Goal: Transaction & Acquisition: Subscribe to service/newsletter

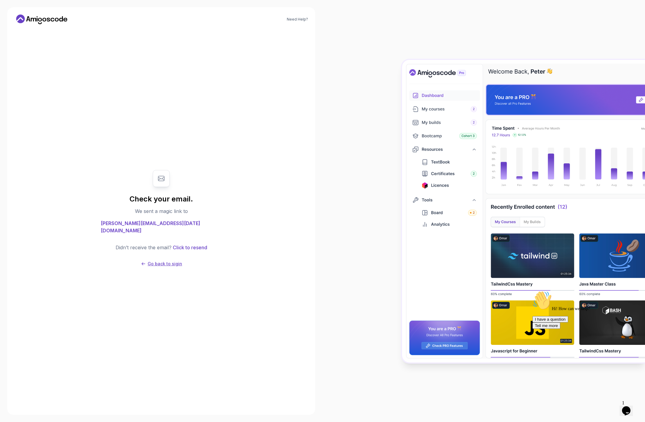
click at [164, 261] on p "Go back to sigin" at bounding box center [165, 264] width 34 height 6
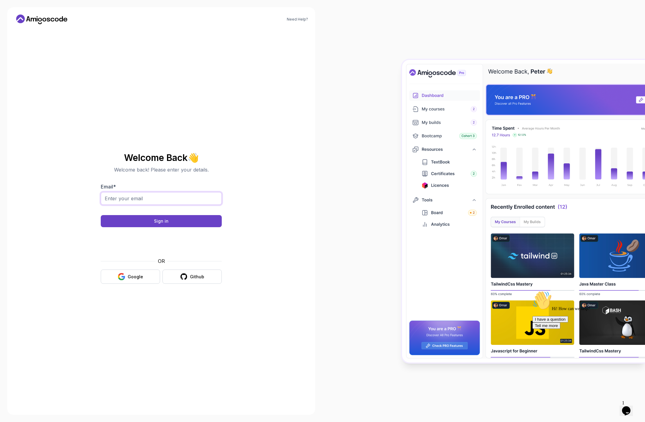
click at [147, 197] on input "Email *" at bounding box center [161, 198] width 121 height 13
click at [121, 198] on input "nelson@amigoscode.com" at bounding box center [161, 198] width 121 height 13
type input "nelson+sep007@amigoscode.com"
click at [138, 223] on button "Sign in" at bounding box center [161, 221] width 121 height 12
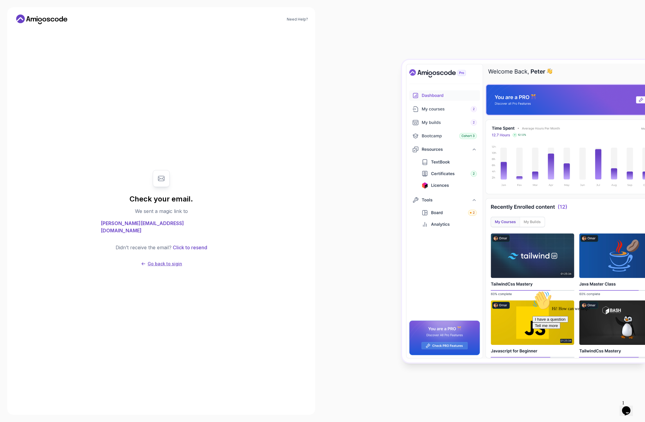
click at [151, 261] on p "Go back to sigin" at bounding box center [165, 264] width 34 height 6
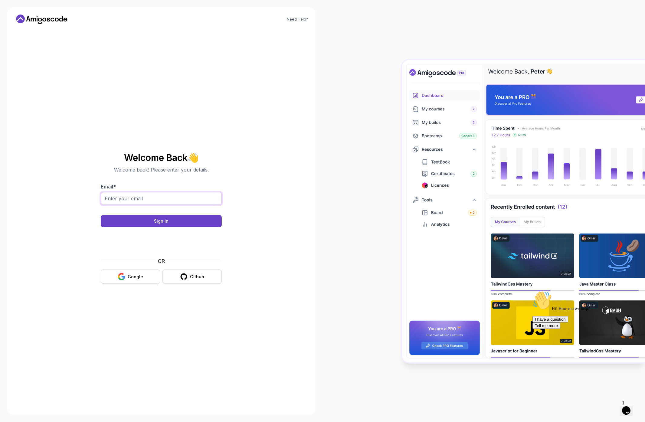
click at [126, 199] on input "Email *" at bounding box center [161, 198] width 121 height 13
type input "dsa"
click at [94, 213] on section "Welcome Back 👋 Welcome back! Please enter your details. Email * dsa Sign in OR …" at bounding box center [161, 218] width 203 height 143
click at [136, 199] on input "dsa" at bounding box center [161, 198] width 121 height 13
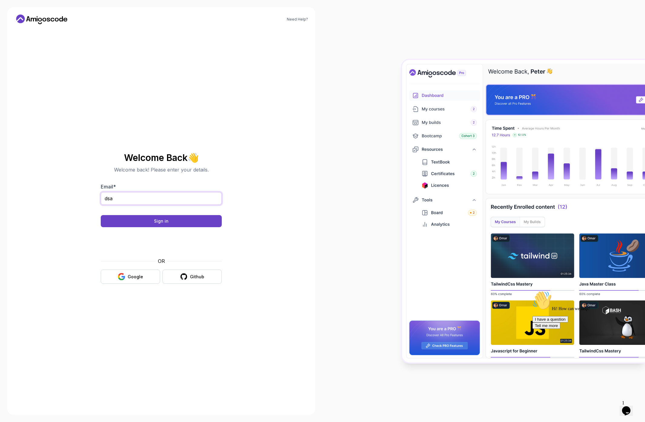
click at [136, 199] on input "dsa" at bounding box center [161, 198] width 121 height 13
click at [134, 200] on input "Email *" at bounding box center [161, 198] width 121 height 13
click at [130, 199] on input "Email *" at bounding box center [161, 198] width 121 height 13
type input "nelson"
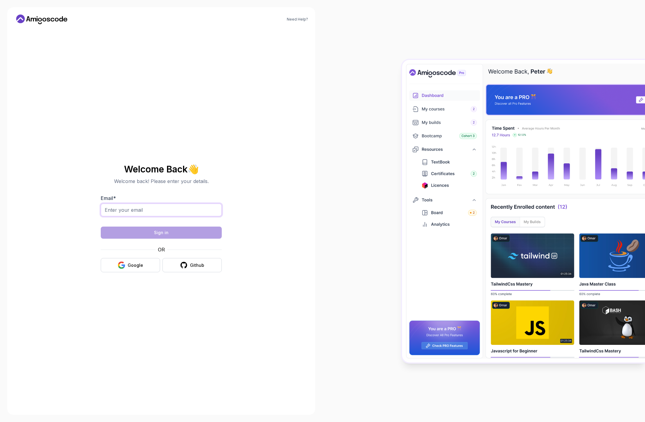
click at [118, 207] on input "Email *" at bounding box center [161, 209] width 121 height 13
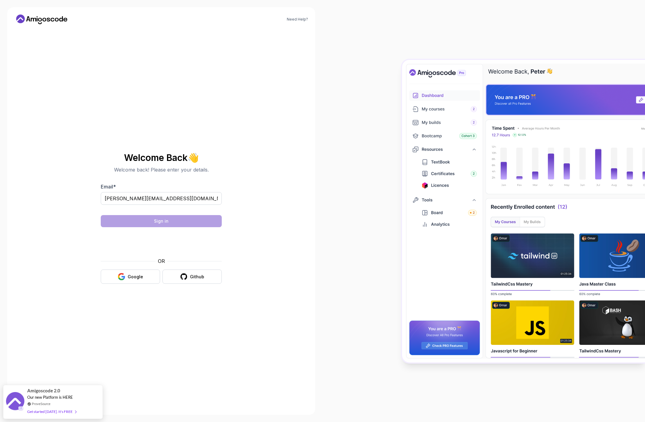
click at [119, 210] on div at bounding box center [161, 208] width 121 height 5
drag, startPoint x: 120, startPoint y: 197, endPoint x: 127, endPoint y: 197, distance: 6.7
click at [122, 197] on input "nelson@amigoscode.com" at bounding box center [161, 198] width 121 height 13
type input "nelson+seop@amigoscode.com"
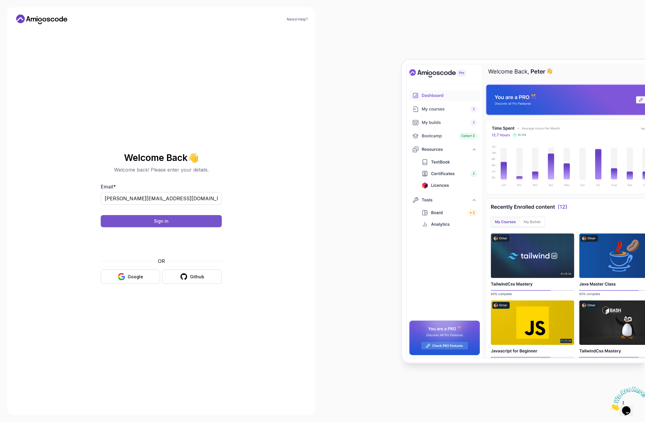
click at [158, 223] on div "Sign in" at bounding box center [161, 221] width 15 height 6
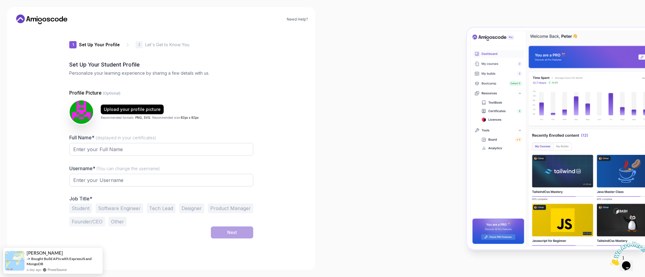
type input "vividwolfb3a72"
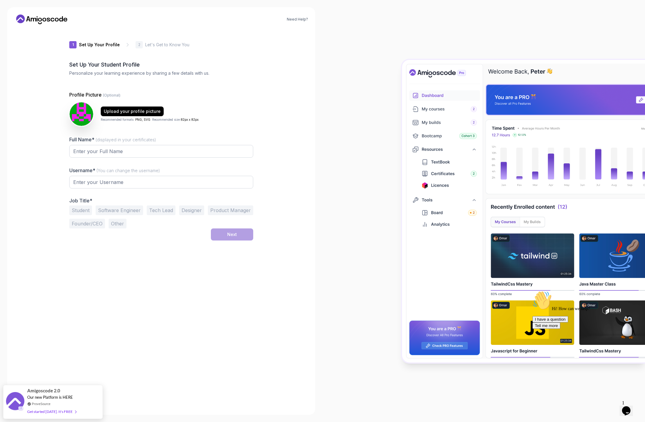
type input "cleverjaguarc8e5f"
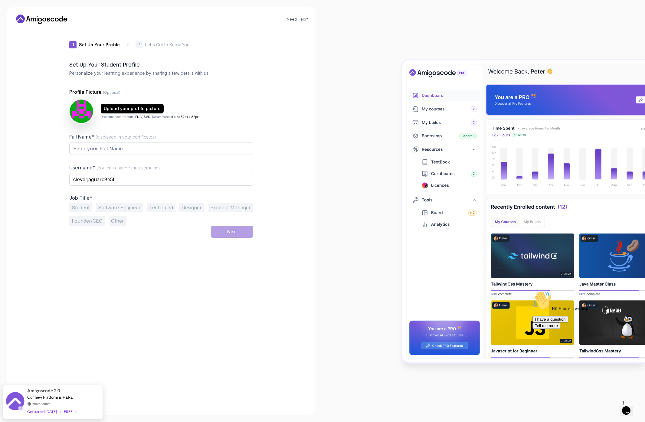
click at [43, 17] on icon at bounding box center [42, 20] width 54 height 10
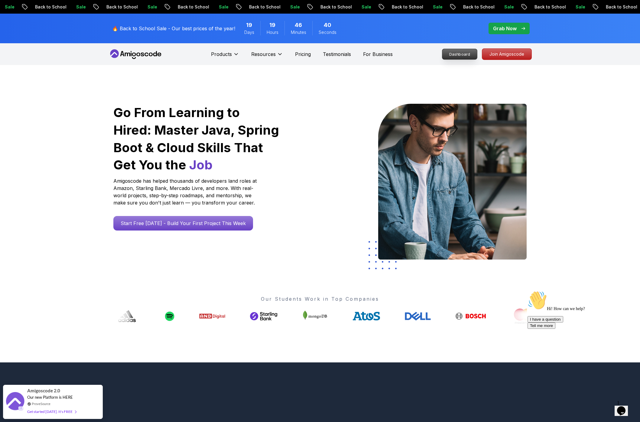
click at [465, 56] on p "Dashboard" at bounding box center [459, 54] width 35 height 10
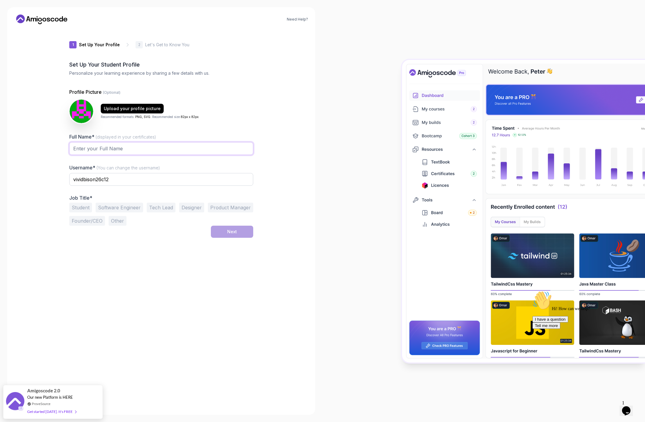
click at [197, 145] on input "Full Name* (displayed in your certificates)" at bounding box center [161, 148] width 184 height 13
type input "wwwsdsa"
click at [235, 205] on button "Product Manager" at bounding box center [230, 208] width 45 height 10
click at [235, 234] on div "Next" at bounding box center [232, 232] width 10 height 6
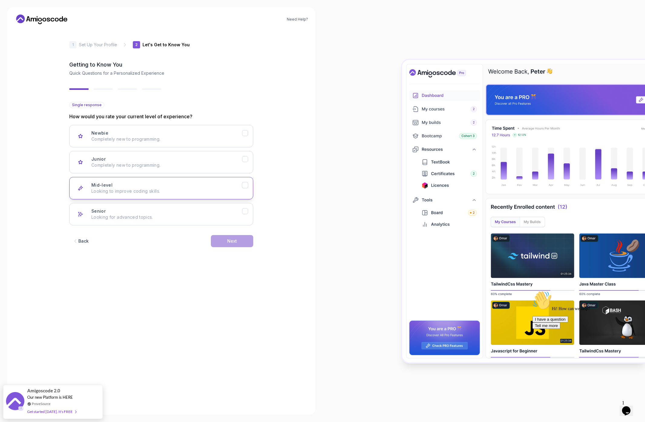
click at [218, 188] on p "Looking to improve coding skills." at bounding box center [166, 191] width 151 height 6
click at [228, 236] on button "Next" at bounding box center [232, 241] width 42 height 12
click at [220, 193] on p "AWS, Docker, Kubernetes" at bounding box center [166, 191] width 151 height 6
click at [231, 242] on div "Next" at bounding box center [232, 241] width 10 height 6
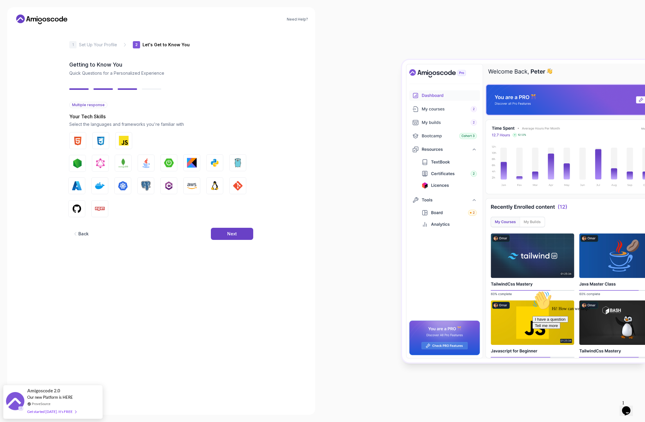
click at [173, 145] on img "button" at bounding box center [170, 141] width 10 height 10
click at [218, 230] on button "Next" at bounding box center [232, 234] width 42 height 12
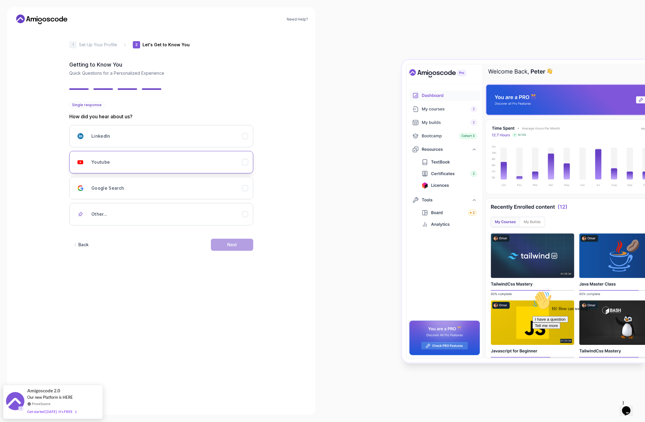
click at [213, 170] on button "Youtube" at bounding box center [161, 162] width 184 height 22
click at [220, 226] on div "Single response How did you hear about us? LinkedIn Youtube Google Search Other…" at bounding box center [161, 181] width 184 height 158
click at [224, 244] on button "Next" at bounding box center [232, 245] width 42 height 12
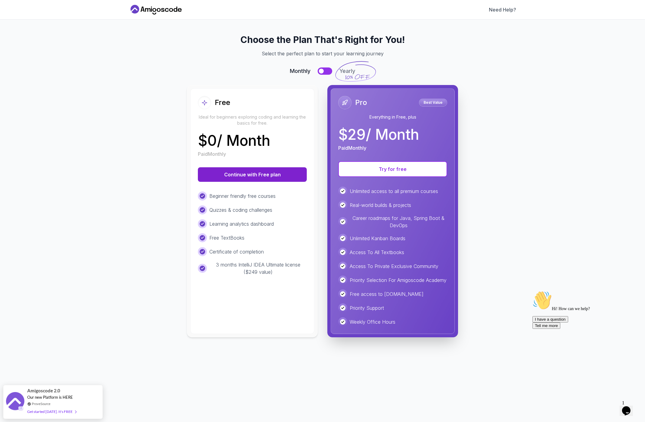
click at [253, 172] on button "Continue with Free plan" at bounding box center [252, 174] width 109 height 15
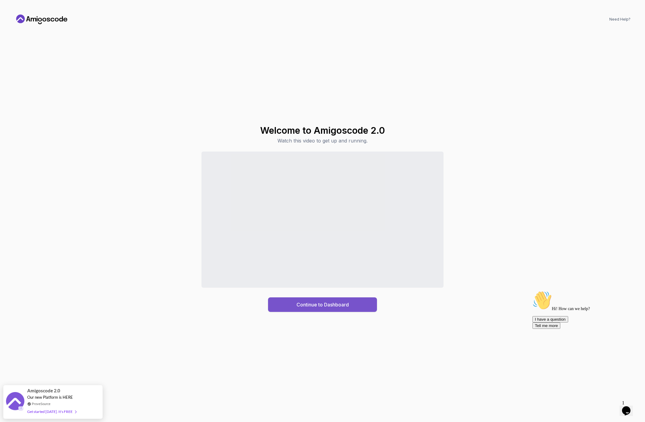
click at [309, 307] on div "Continue to Dashboard" at bounding box center [322, 304] width 52 height 7
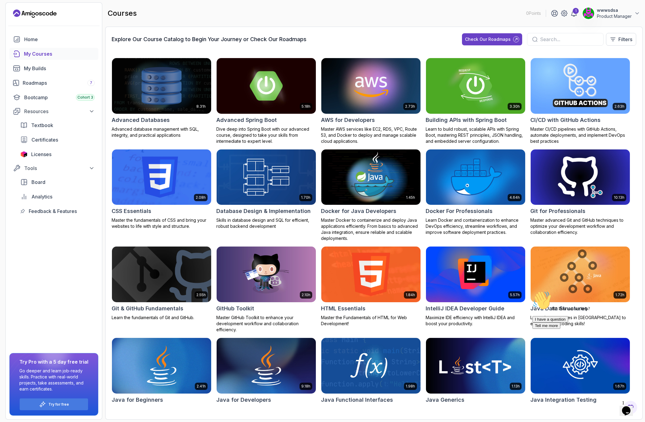
click at [611, 15] on p "Product Manager" at bounding box center [613, 16] width 35 height 6
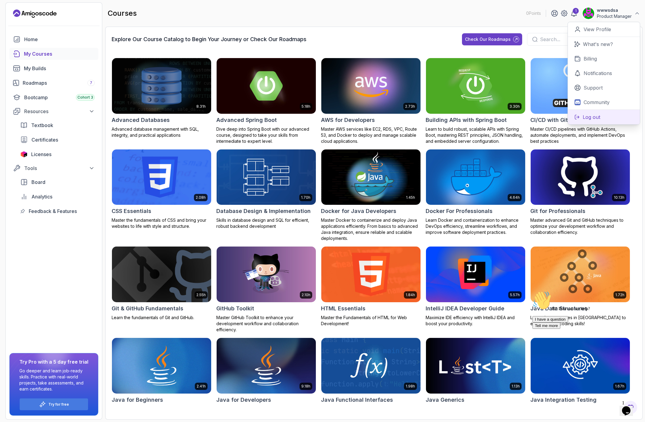
click at [583, 117] on p "Log out" at bounding box center [591, 116] width 18 height 7
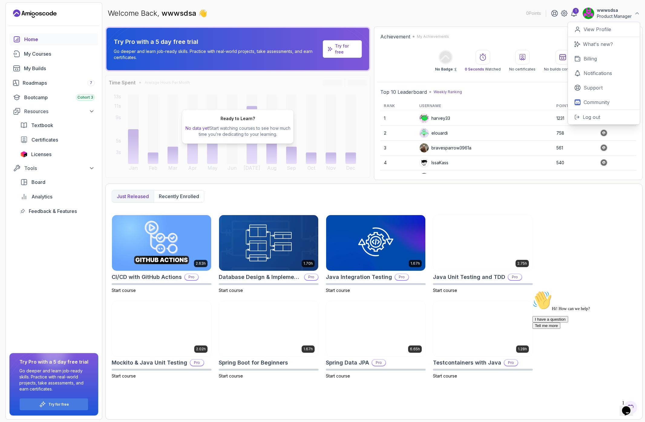
click at [475, 21] on div "Welcome Back, wwwsdsa 👋 0 Points 1 wwwsdsa Product Manager 0 Points View Profil…" at bounding box center [373, 13] width 537 height 22
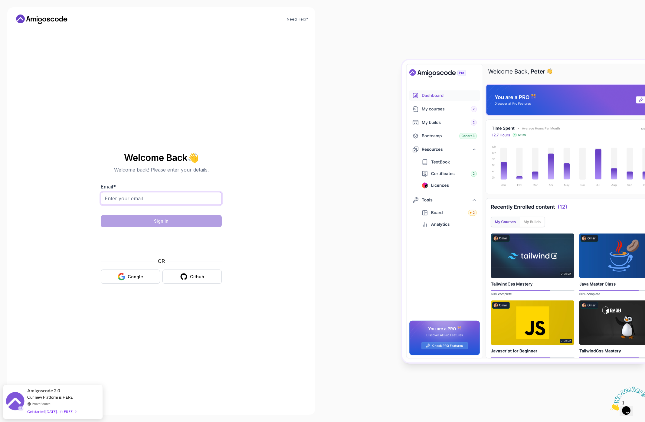
click at [132, 199] on input "Email *" at bounding box center [161, 198] width 121 height 13
type input "[PERSON_NAME][EMAIL_ADDRESS][DOMAIN_NAME]"
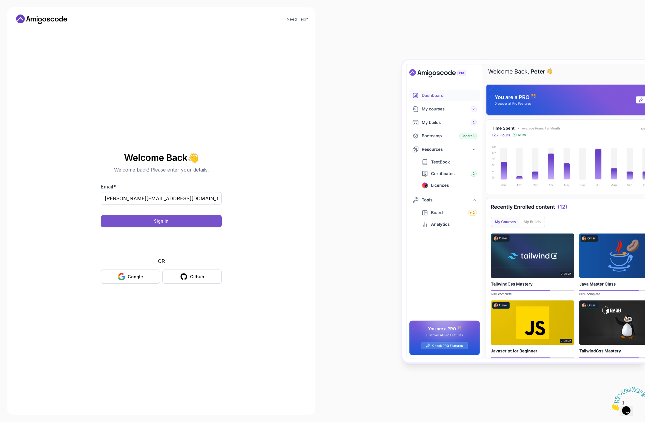
click at [148, 218] on button "Sign in" at bounding box center [161, 221] width 121 height 12
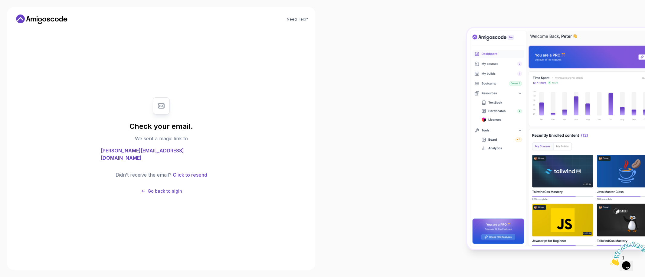
click at [158, 188] on p "Go back to sigin" at bounding box center [165, 191] width 34 height 6
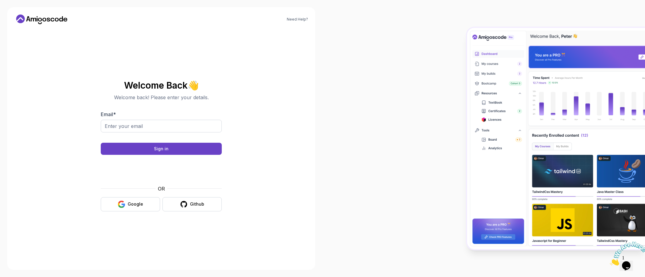
click at [54, 125] on div "Need Help? Welcome Back 👋 Welcome back! Please enter your details. Email * Sign…" at bounding box center [161, 138] width 308 height 262
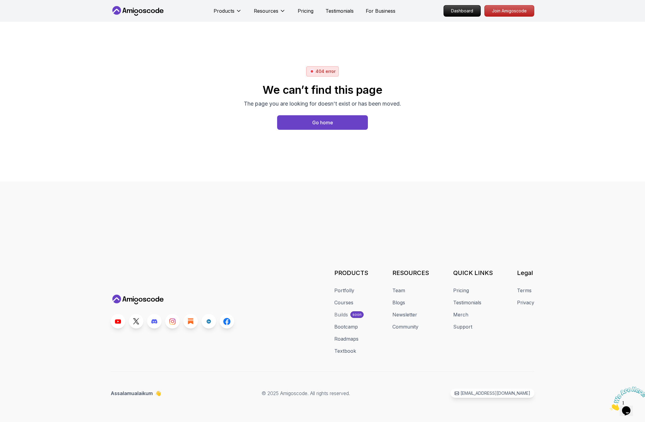
click at [86, 151] on div "Products Resources Pricing Testimonials For Business Dashboard Join Amigoscode …" at bounding box center [322, 211] width 645 height 422
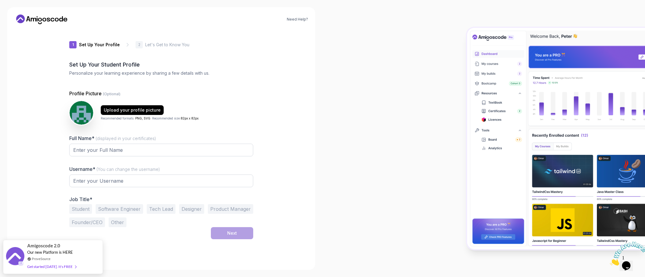
type input "loftylemming48b4e"
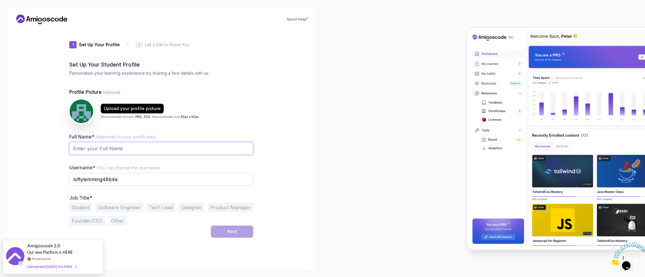
click at [232, 150] on input "Full Name* (displayed in your certificates)" at bounding box center [161, 148] width 184 height 13
type input "dsa"
click at [230, 210] on button "Product Manager" at bounding box center [230, 208] width 45 height 10
click at [242, 237] on button "Next" at bounding box center [232, 232] width 42 height 12
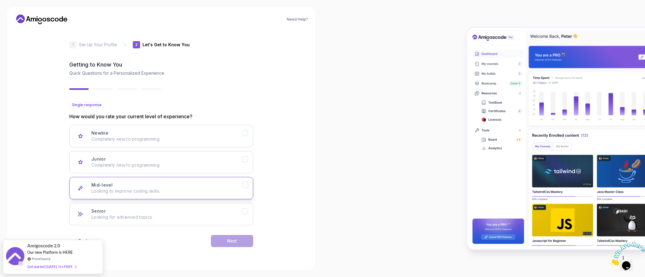
click at [236, 191] on p "Looking to improve coding skills." at bounding box center [166, 191] width 151 height 6
click at [242, 242] on button "Next" at bounding box center [232, 241] width 42 height 12
click at [230, 199] on button "DevOps and Cloud Computing AWS, Docker, Kubernetes" at bounding box center [161, 188] width 184 height 22
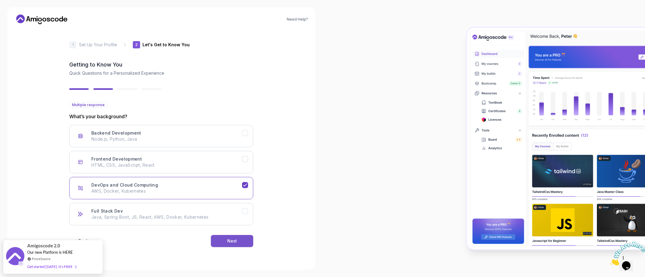
click at [236, 243] on div "Next" at bounding box center [232, 241] width 10 height 6
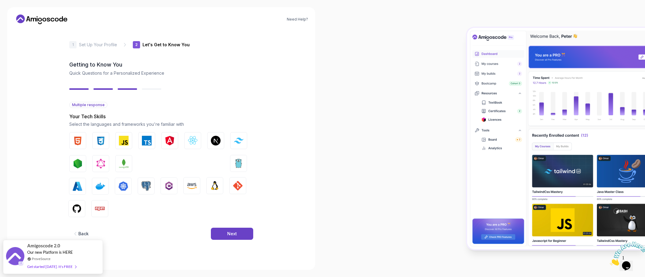
drag, startPoint x: 229, startPoint y: 239, endPoint x: 229, endPoint y: 171, distance: 68.0
click at [229, 171] on div "Multiple response Your Tech Skills Select the languages and frameworks you're f…" at bounding box center [161, 176] width 184 height 148
click at [221, 241] on div "Back Next" at bounding box center [161, 233] width 184 height 31
click at [226, 234] on button "Next" at bounding box center [232, 234] width 42 height 12
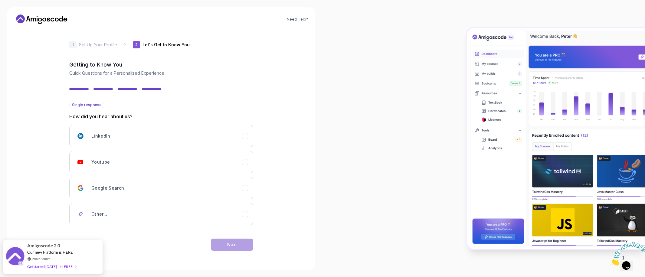
click at [239, 173] on div "LinkedIn Youtube Google Search Other..." at bounding box center [161, 175] width 184 height 100
click at [240, 158] on div "Youtube" at bounding box center [166, 162] width 151 height 12
click at [239, 249] on button "Next" at bounding box center [232, 245] width 42 height 12
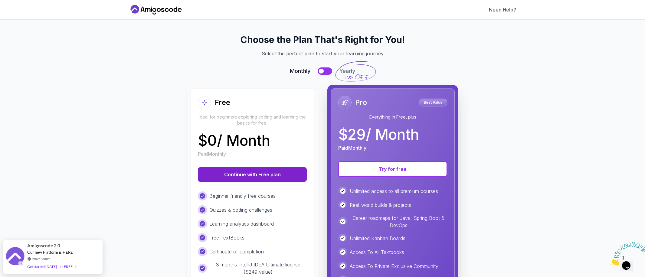
click at [280, 172] on button "Continue with Free plan" at bounding box center [252, 174] width 109 height 15
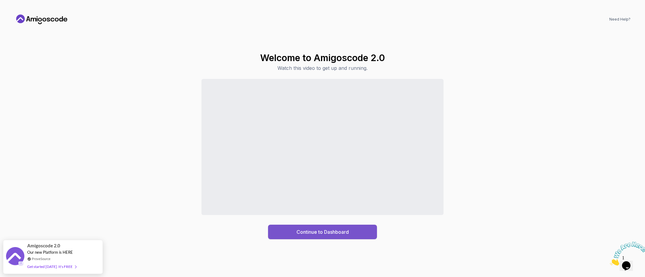
click at [318, 227] on button "Continue to Dashboard" at bounding box center [322, 232] width 109 height 15
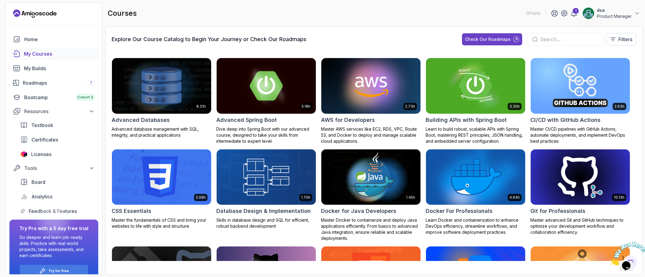
click at [625, 16] on p "Product Manager" at bounding box center [613, 16] width 35 height 6
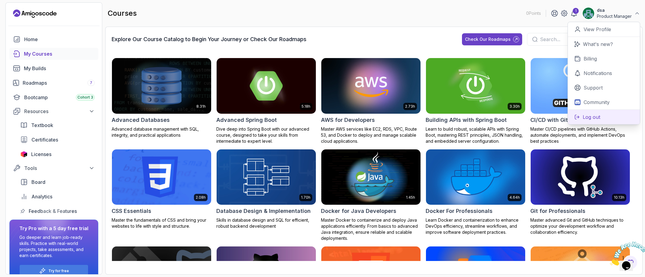
click at [585, 118] on p "Log out" at bounding box center [591, 116] width 18 height 7
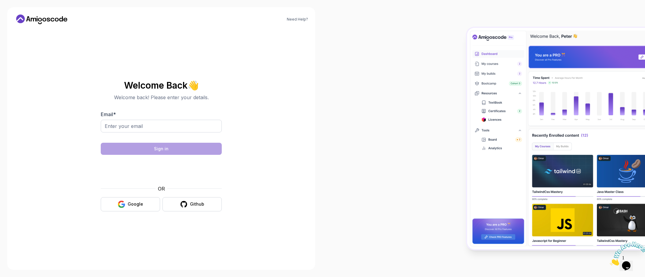
click at [277, 182] on div "Need Help? Welcome Back 👋 Welcome back! Please enter your details. Email * Sign…" at bounding box center [161, 138] width 308 height 262
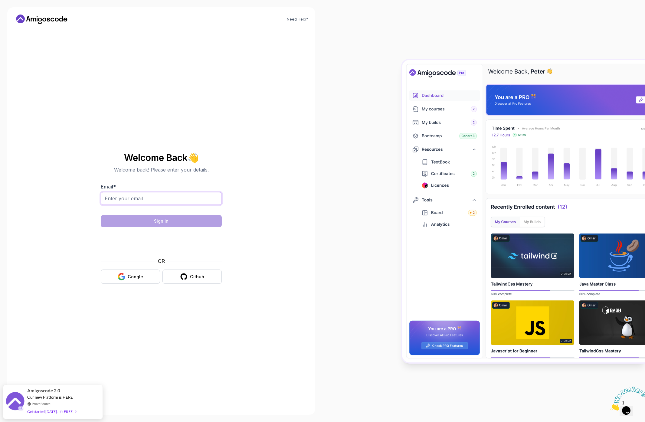
click at [161, 200] on input "Email *" at bounding box center [161, 198] width 121 height 13
click at [121, 199] on input "Email *" at bounding box center [161, 198] width 121 height 13
click at [123, 196] on input "nelson2@amigoscode.com" at bounding box center [161, 198] width 121 height 13
type input "nelson+debug1@amigoscode.com"
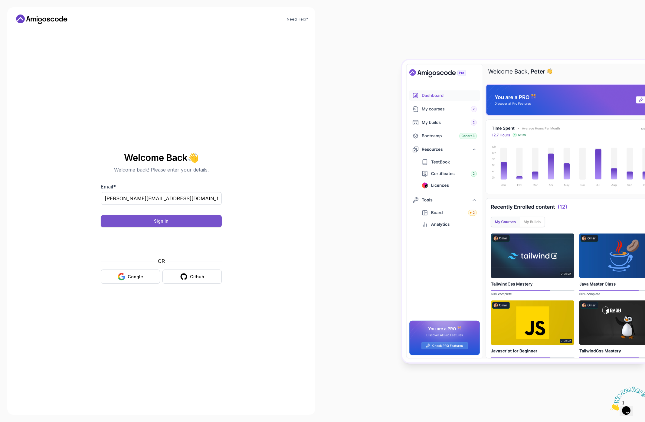
click at [168, 221] on button "Sign in" at bounding box center [161, 221] width 121 height 12
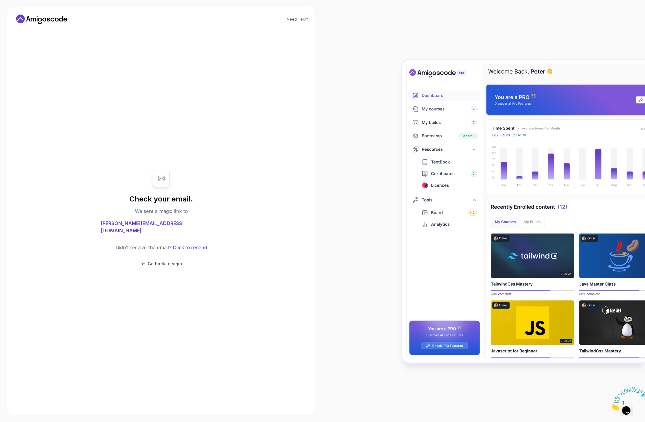
click at [119, 163] on div "Check your email. We sent a magic link to nelson+debug1@amigoscode.com Didn’t r…" at bounding box center [161, 218] width 203 height 378
click at [159, 261] on p "Go back to sigin" at bounding box center [165, 264] width 34 height 6
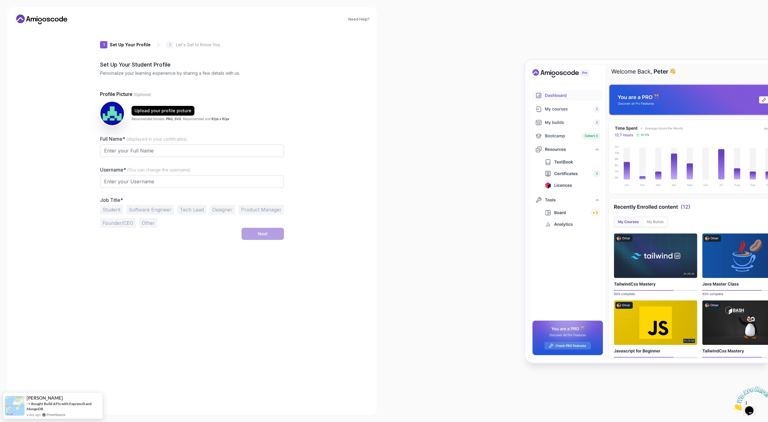
type input "silentrabbitebfcf"
click at [145, 154] on input "Full Name* (displayed in your certificates)" at bounding box center [192, 148] width 184 height 13
type input "[PERSON_NAME] Mama Samba Braima Djalo"
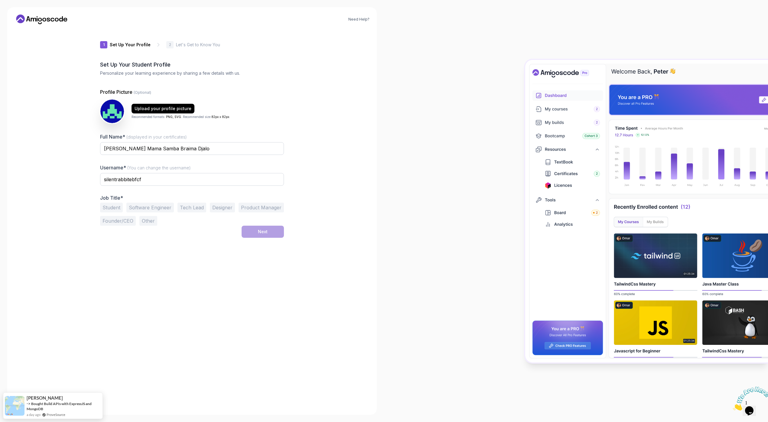
click at [206, 206] on div "Student Software Engineer Tech Lead Designer Product Manager Founder/CEO Other" at bounding box center [192, 214] width 184 height 23
click at [199, 207] on button "Tech Lead" at bounding box center [191, 208] width 29 height 10
click at [260, 230] on div "Next" at bounding box center [263, 232] width 10 height 6
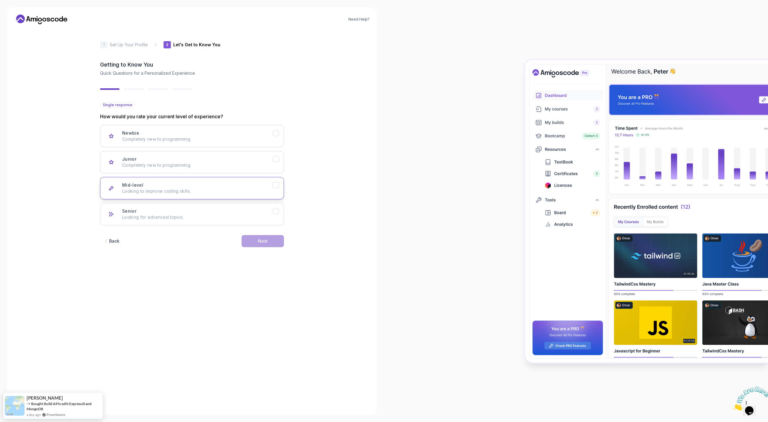
click at [240, 184] on div "Mid-level Looking to improve coding skills." at bounding box center [197, 188] width 151 height 12
click at [265, 241] on div "Next" at bounding box center [263, 241] width 10 height 6
click at [256, 207] on button "Full Stack Dev Java, Spring Boot, JS, React, AWS, Docker, Kubernetes" at bounding box center [192, 214] width 184 height 22
click at [256, 186] on div "DevOps and Cloud Computing AWS, Docker, Kubernetes" at bounding box center [197, 188] width 151 height 12
click at [262, 244] on div "Next" at bounding box center [263, 241] width 10 height 6
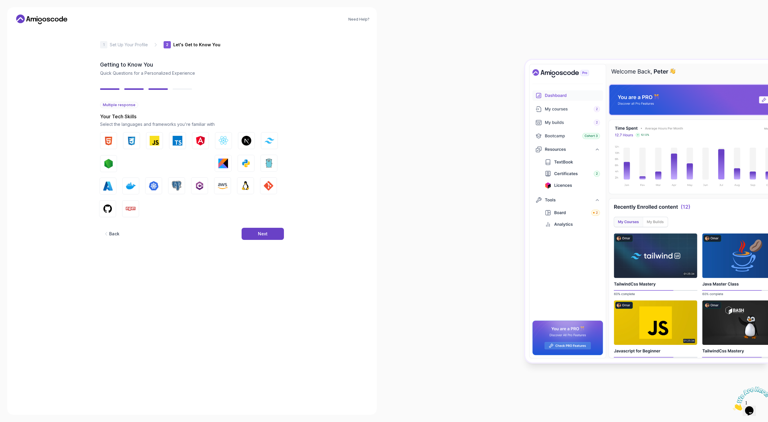
click at [265, 227] on div "Back Next" at bounding box center [192, 233] width 184 height 31
click at [265, 229] on button "Next" at bounding box center [263, 234] width 42 height 12
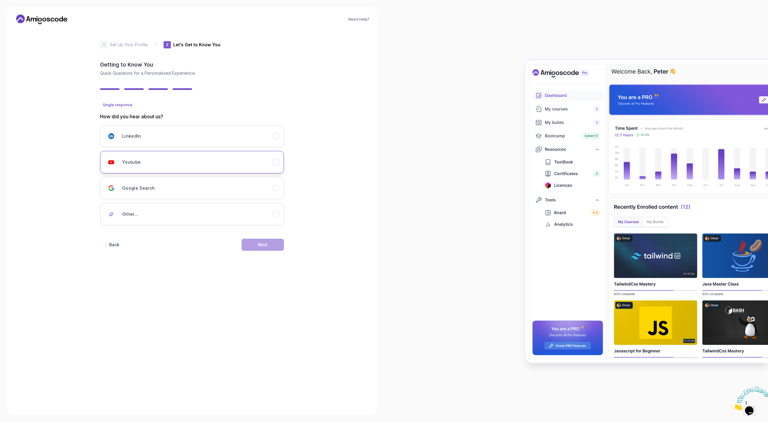
click at [255, 164] on div "Youtube" at bounding box center [197, 162] width 151 height 12
click at [269, 244] on button "Next" at bounding box center [263, 245] width 42 height 12
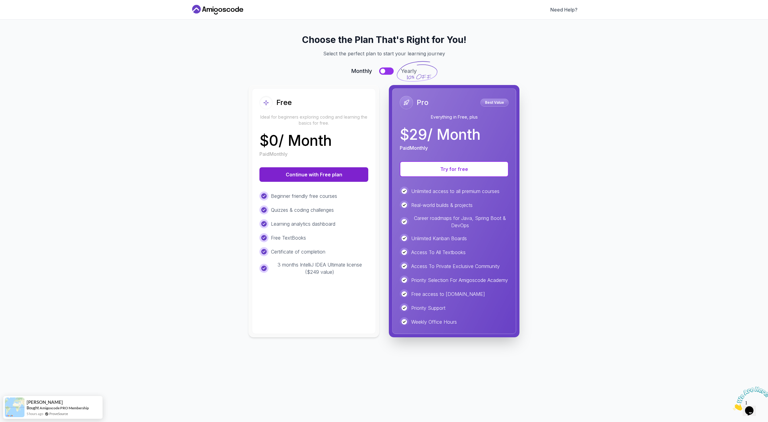
click at [298, 176] on button "Continue with Free plan" at bounding box center [313, 174] width 109 height 15
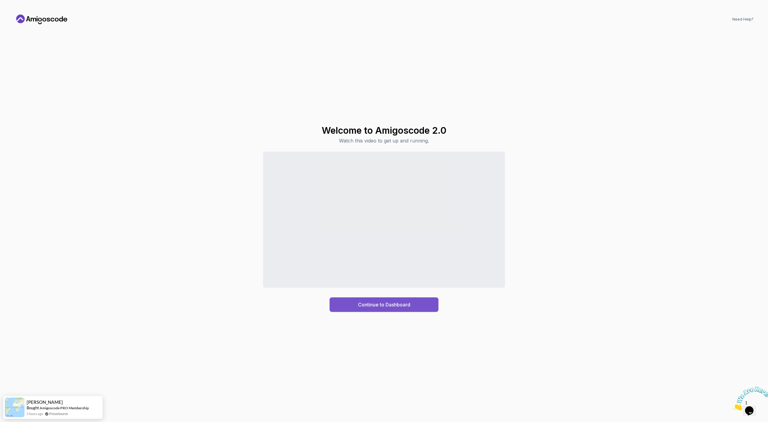
click at [369, 301] on div "Continue to Dashboard" at bounding box center [384, 304] width 52 height 7
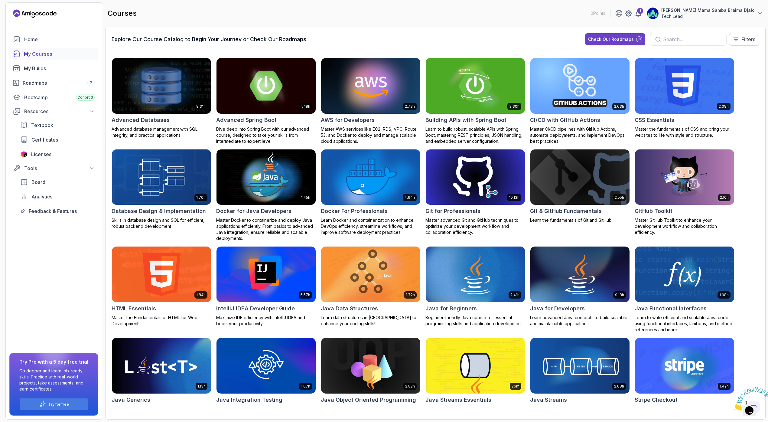
click at [32, 11] on icon "Landing page" at bounding box center [35, 14] width 44 height 10
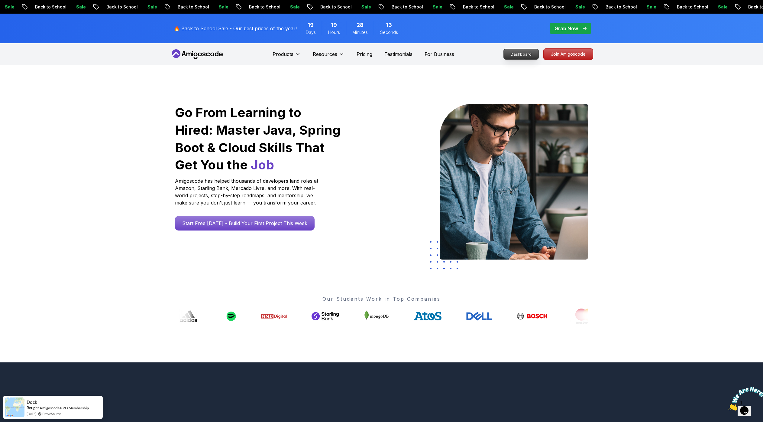
click at [527, 54] on p "Dashboard" at bounding box center [521, 54] width 35 height 10
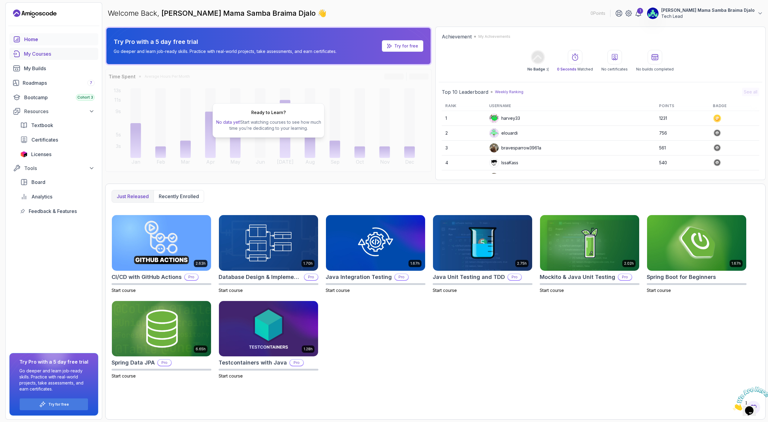
click at [40, 55] on div "My Courses" at bounding box center [59, 53] width 71 height 7
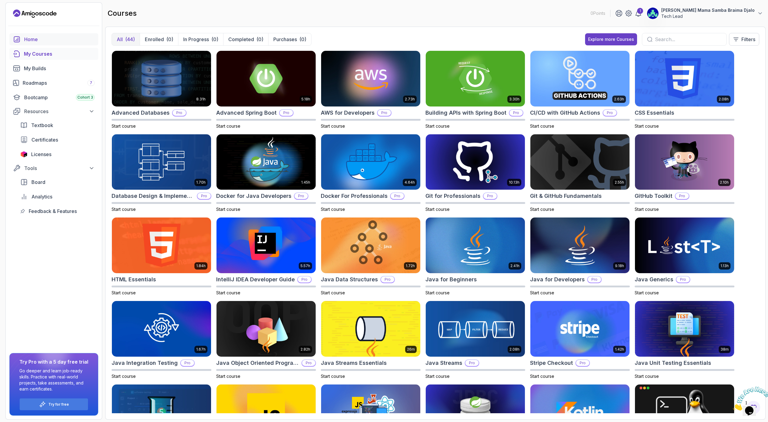
click at [35, 39] on div "Home" at bounding box center [59, 39] width 70 height 7
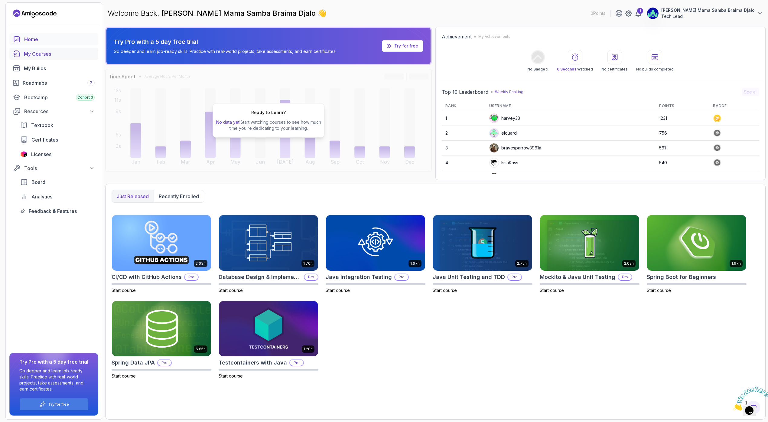
click at [30, 55] on div "My Courses" at bounding box center [59, 53] width 71 height 7
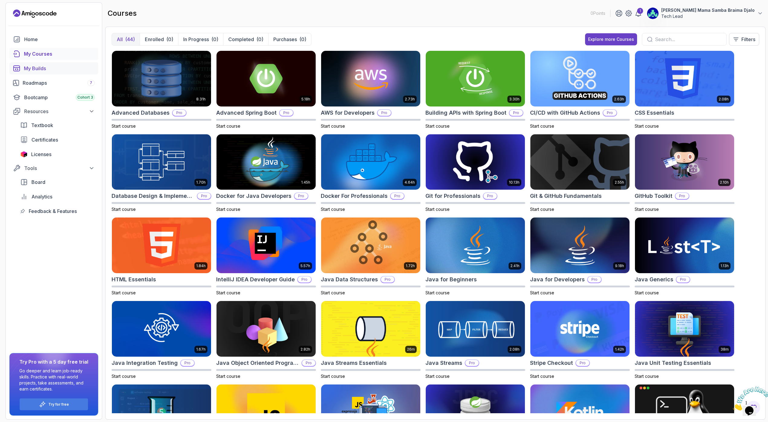
click at [42, 68] on div "My Builds" at bounding box center [59, 68] width 71 height 7
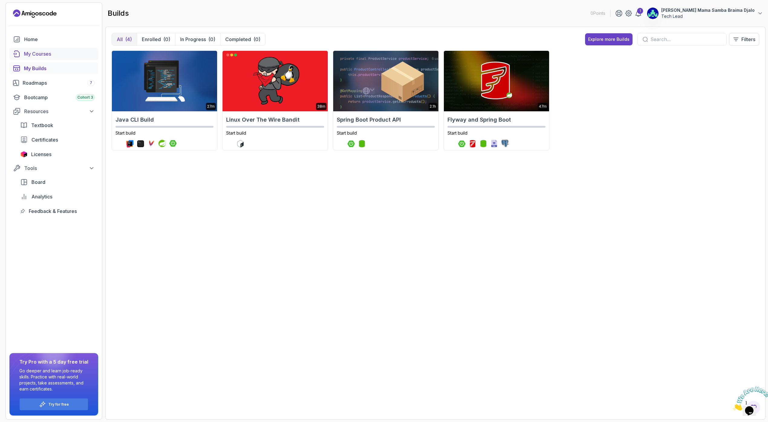
click at [45, 54] on div "My Courses" at bounding box center [59, 53] width 71 height 7
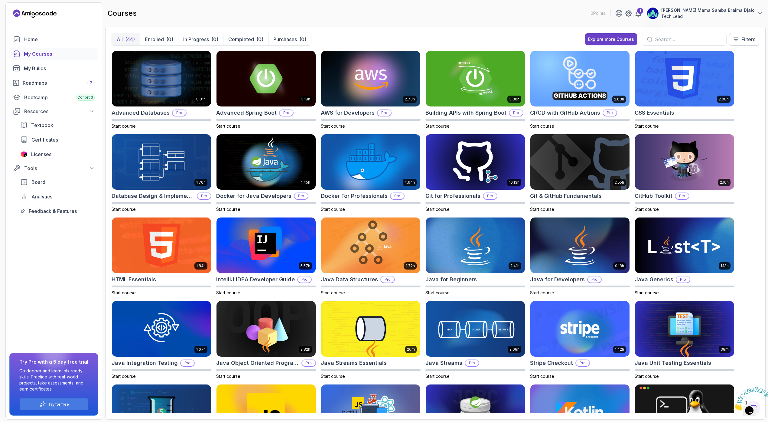
click at [644, 5] on div "courses 0 Points 1 Nelson Mama Samba Braima Djalo Tech Lead" at bounding box center [435, 13] width 660 height 22
click at [644, 14] on p "Tech Lead" at bounding box center [707, 16] width 93 height 6
click at [287, 25] on main "courses 0 Points 1 Nelson Mama Samba Braima Djalo Tech Lead 0 Points View Profi…" at bounding box center [435, 210] width 660 height 417
click at [644, 10] on p "Nelson Mama Samba Braima Djalo" at bounding box center [707, 10] width 93 height 6
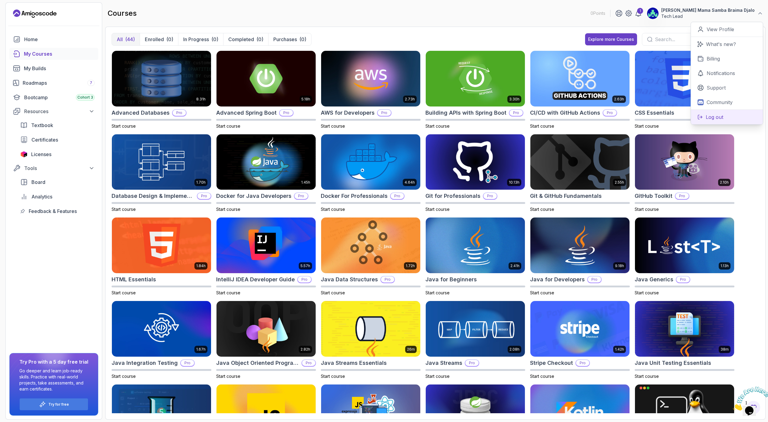
click at [644, 117] on p "Log out" at bounding box center [715, 116] width 18 height 7
click at [356, 29] on div "All (44) Enrolled (0) In Progress (0) Completed (0) Purchases (0) Explore more …" at bounding box center [435, 223] width 660 height 393
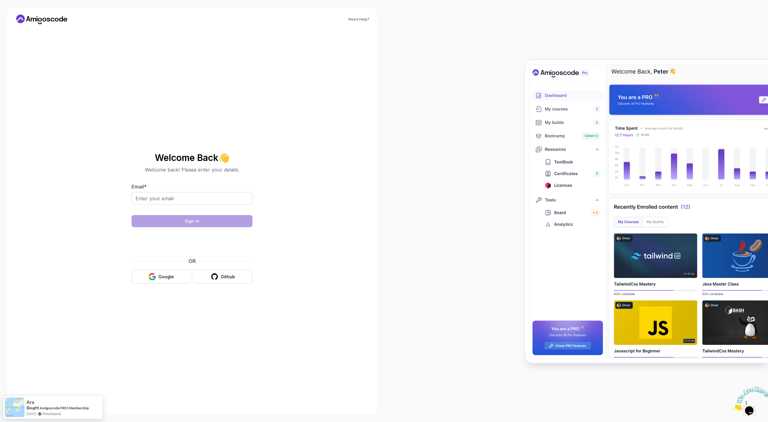
click at [63, 18] on icon at bounding box center [42, 20] width 54 height 10
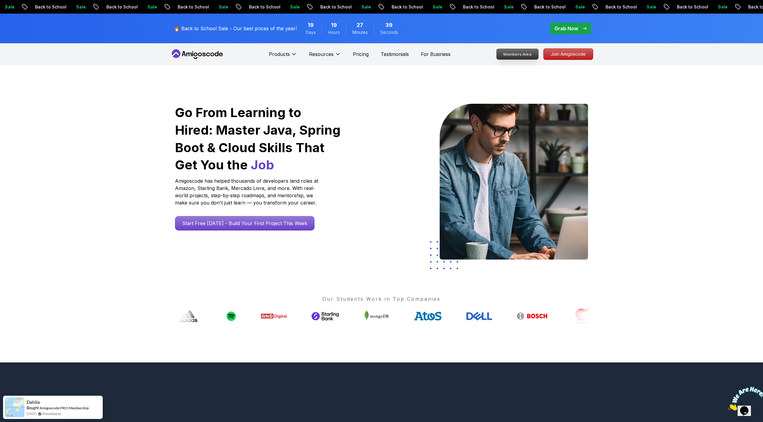
click at [535, 54] on p "Members Area" at bounding box center [518, 54] width 42 height 10
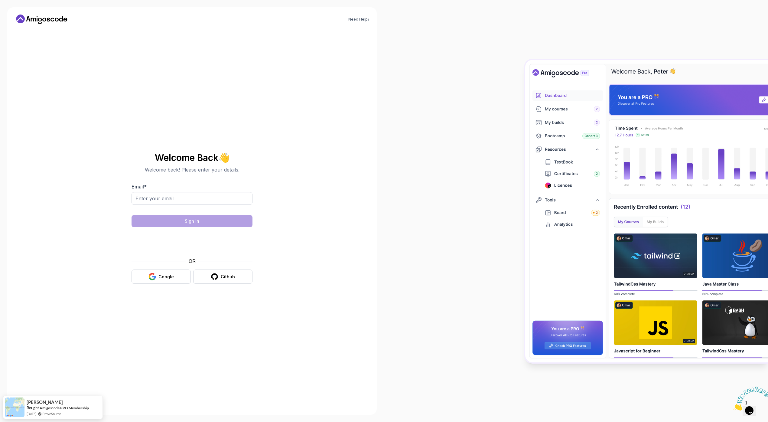
click at [51, 18] on icon at bounding box center [52, 20] width 4 height 4
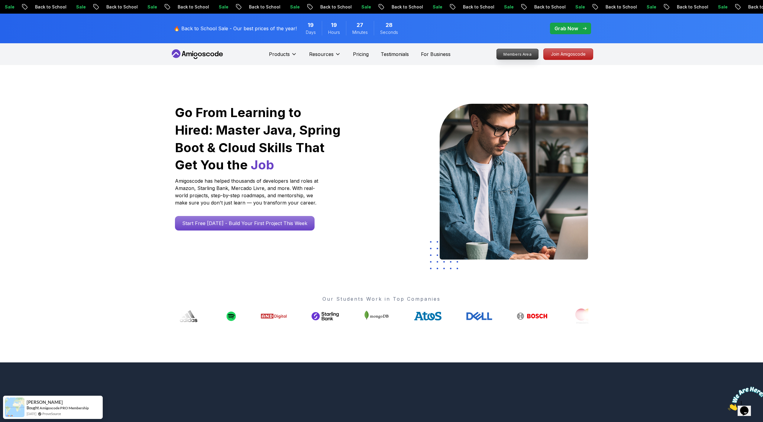
click at [528, 54] on p "Members Area" at bounding box center [518, 54] width 42 height 10
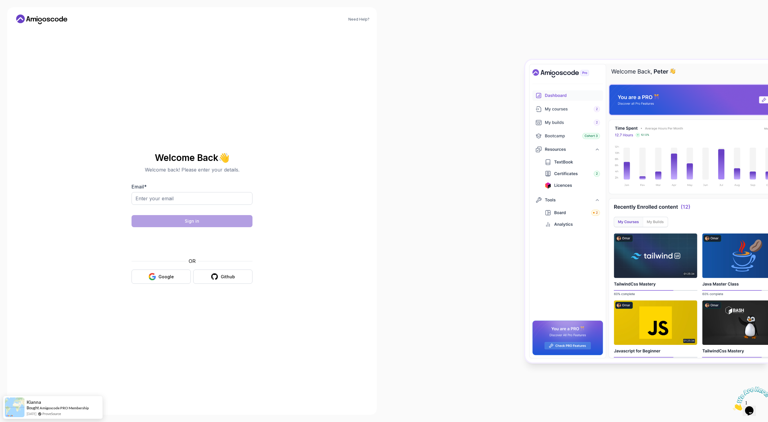
click at [46, 22] on icon at bounding box center [42, 20] width 54 height 10
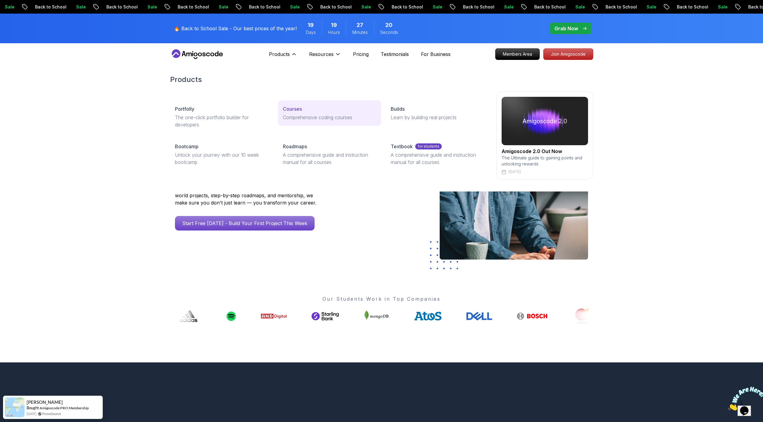
click at [298, 106] on p "Courses" at bounding box center [292, 108] width 19 height 7
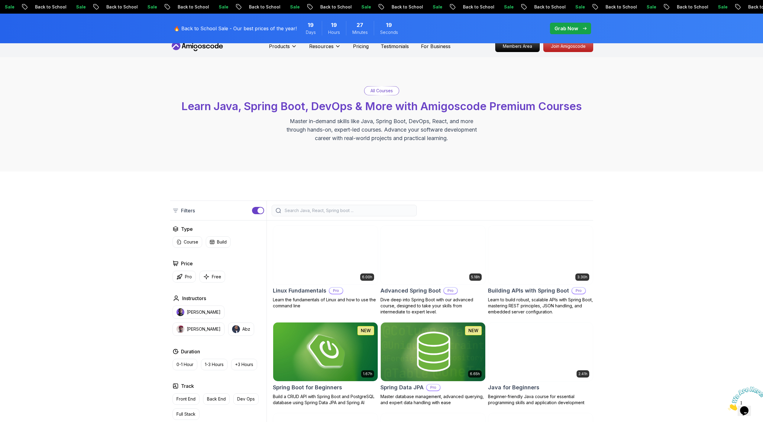
scroll to position [96, 0]
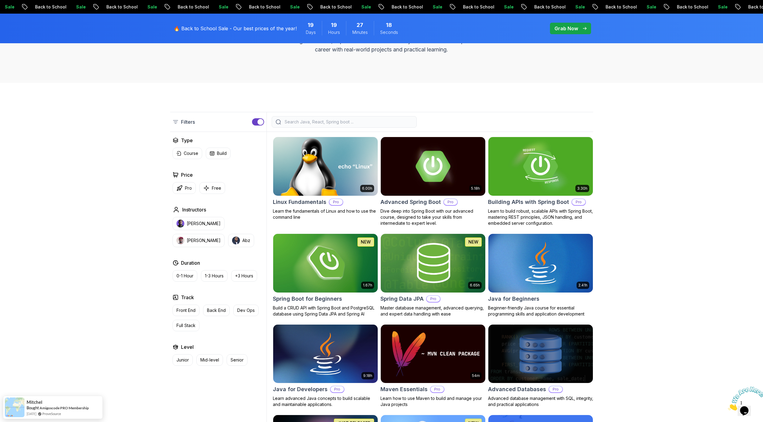
click at [352, 175] on img at bounding box center [326, 165] width 110 height 61
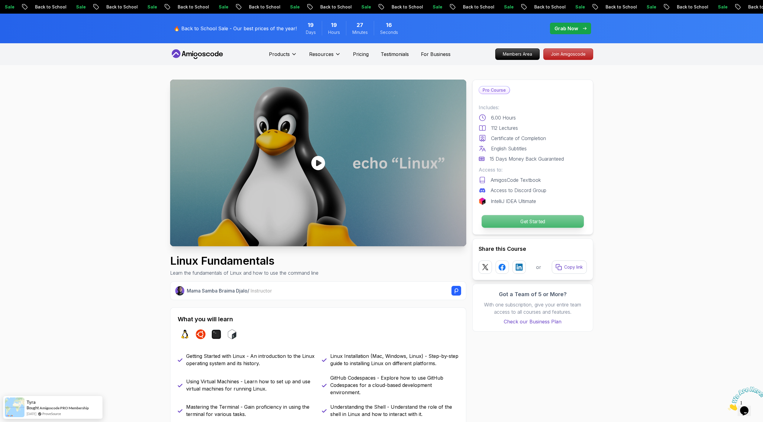
click at [515, 218] on p "Get Started" at bounding box center [533, 221] width 102 height 13
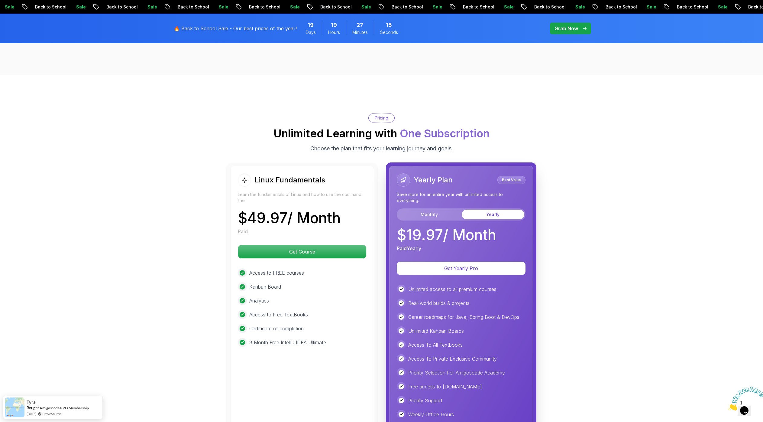
scroll to position [1341, 0]
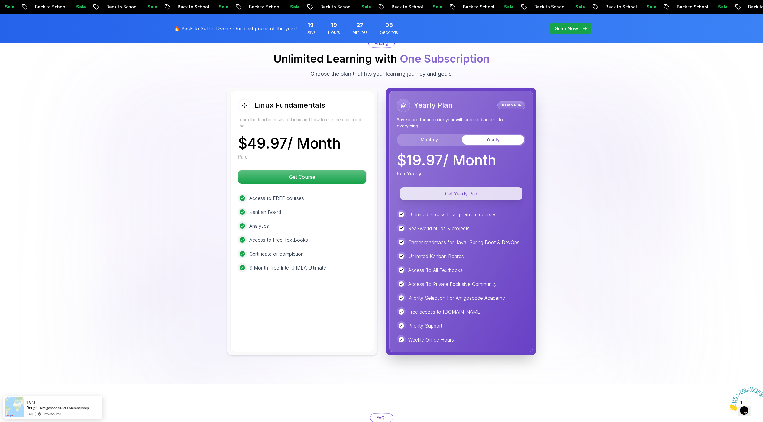
click at [455, 195] on p "Get Yearly Pro" at bounding box center [461, 193] width 122 height 13
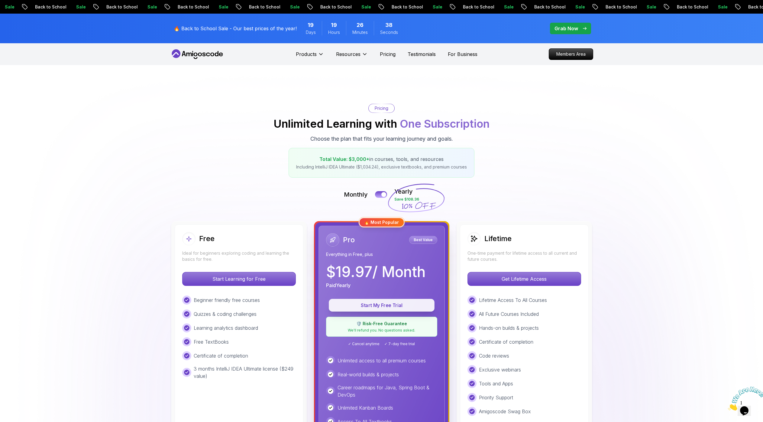
click at [381, 302] on p "Start My Free Trial" at bounding box center [382, 305] width 92 height 7
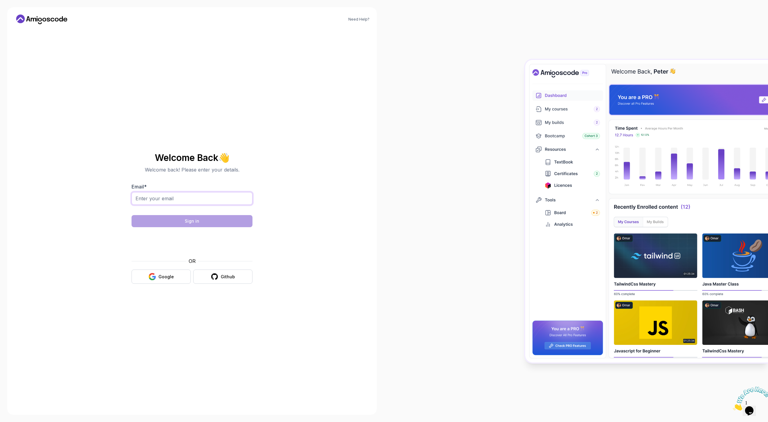
click at [171, 201] on input "Email *" at bounding box center [192, 198] width 121 height 13
click at [128, 236] on section "Welcome Back 👋 Welcome back! Please enter your details. Email * Sign in OR Goog…" at bounding box center [191, 218] width 203 height 143
click at [144, 277] on button "Google" at bounding box center [161, 276] width 59 height 14
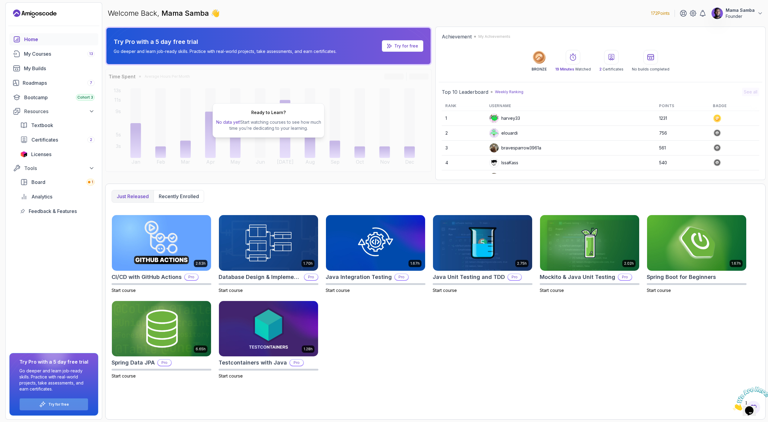
click at [66, 401] on div "Try for free" at bounding box center [54, 404] width 68 height 12
click at [58, 405] on p "Try for free" at bounding box center [58, 404] width 21 height 5
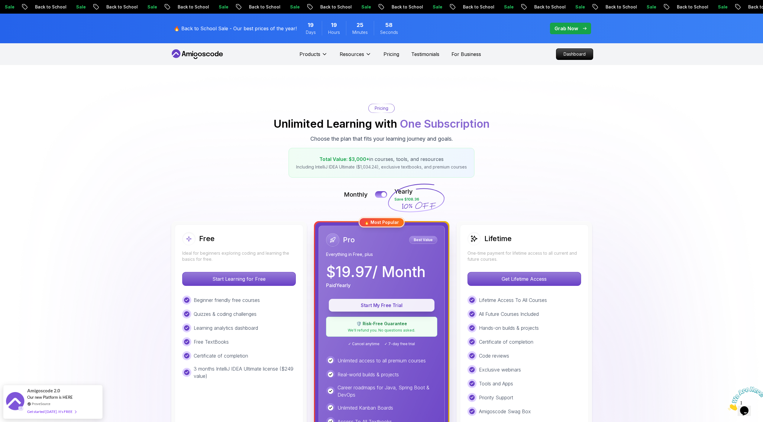
click at [383, 303] on p "Start My Free Trial" at bounding box center [382, 305] width 92 height 7
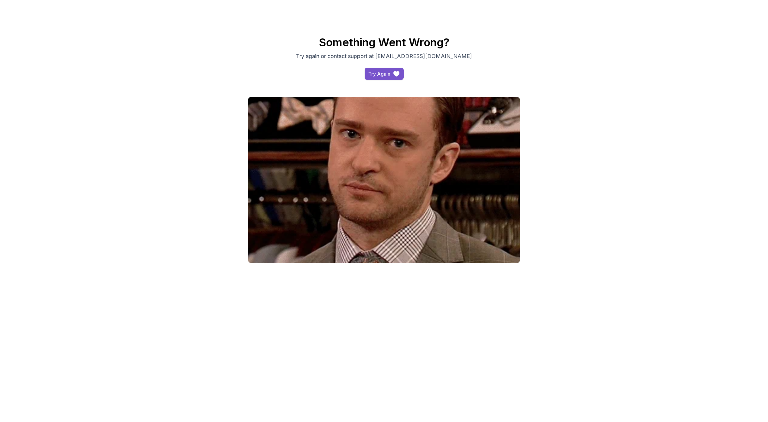
click at [385, 70] on div "Try Again" at bounding box center [379, 73] width 22 height 7
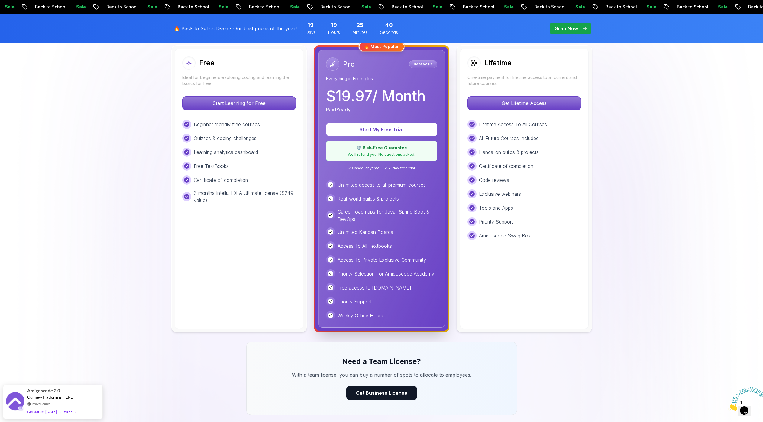
scroll to position [75, 0]
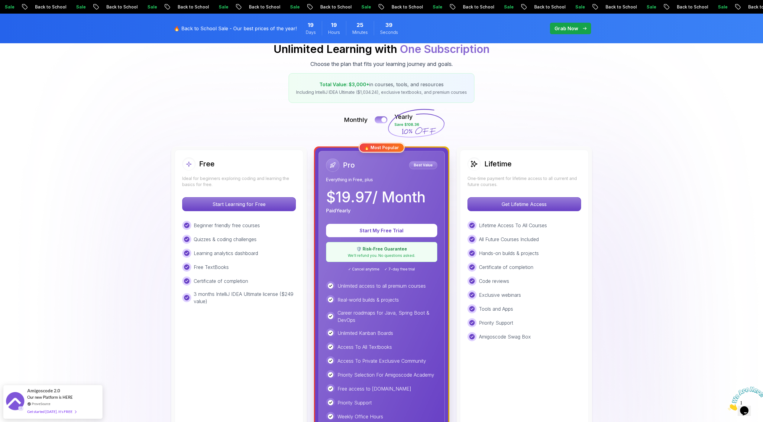
click at [381, 122] on button at bounding box center [381, 119] width 13 height 7
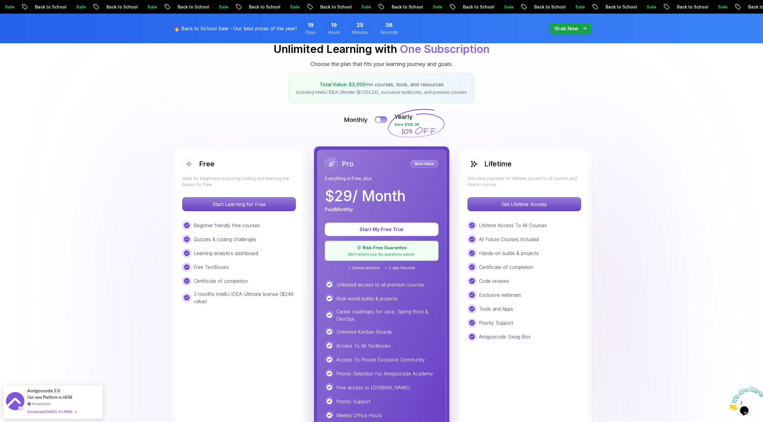
click at [381, 122] on button at bounding box center [381, 119] width 13 height 7
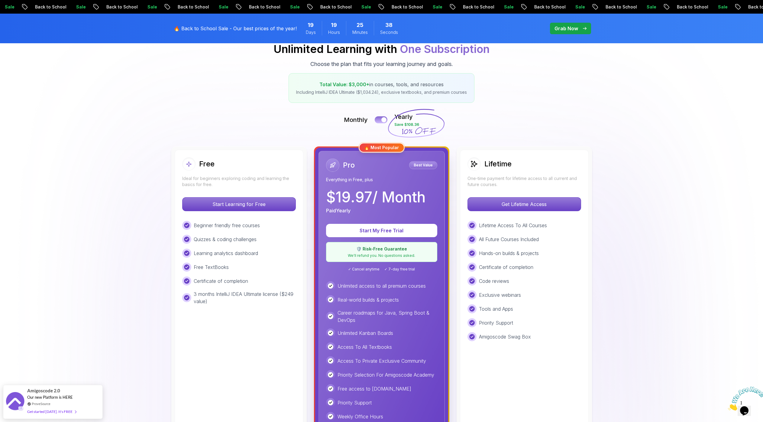
click at [381, 122] on button at bounding box center [381, 119] width 13 height 7
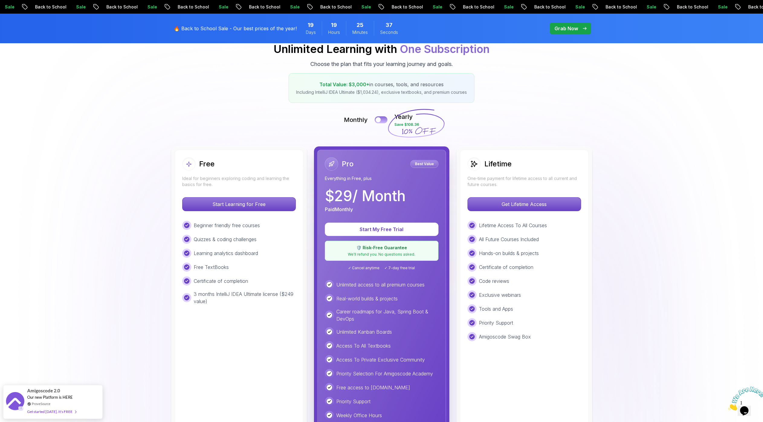
click at [381, 122] on button at bounding box center [381, 119] width 13 height 7
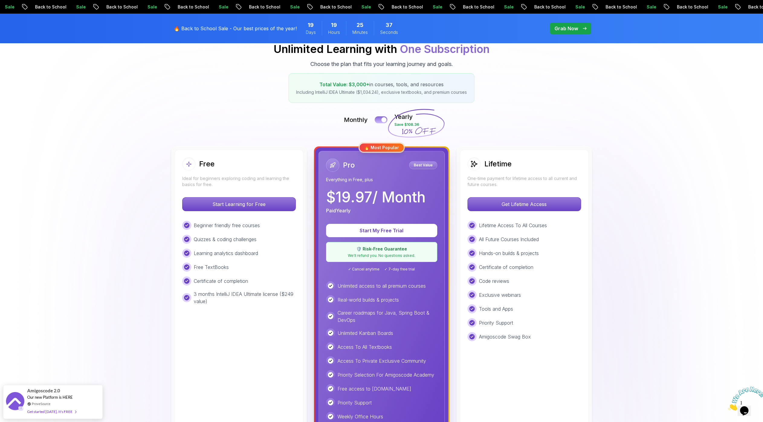
click at [381, 122] on button at bounding box center [381, 119] width 13 height 7
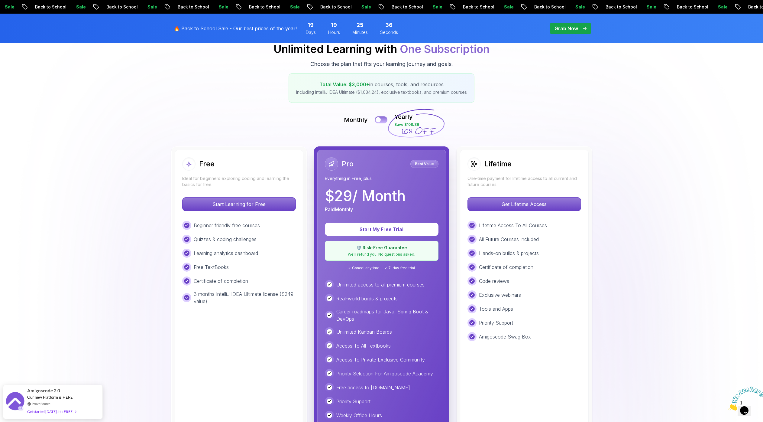
click at [381, 122] on button at bounding box center [381, 119] width 13 height 7
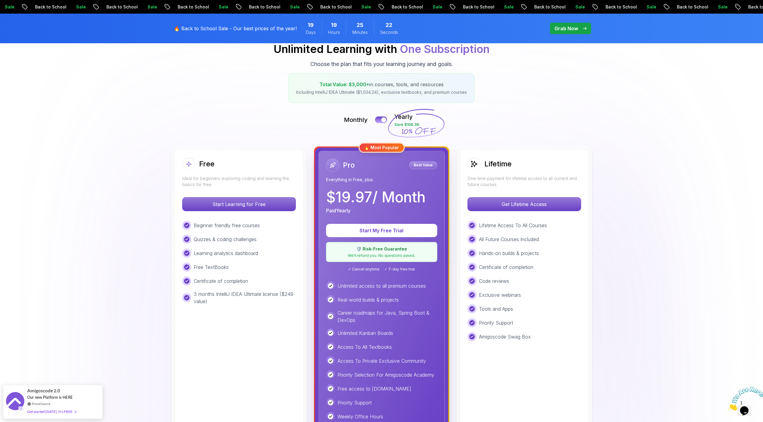
click at [362, 195] on p "$ 19.97 / Month" at bounding box center [375, 197] width 99 height 15
click at [392, 147] on div "🔥 Most Popular" at bounding box center [382, 148] width 46 height 10
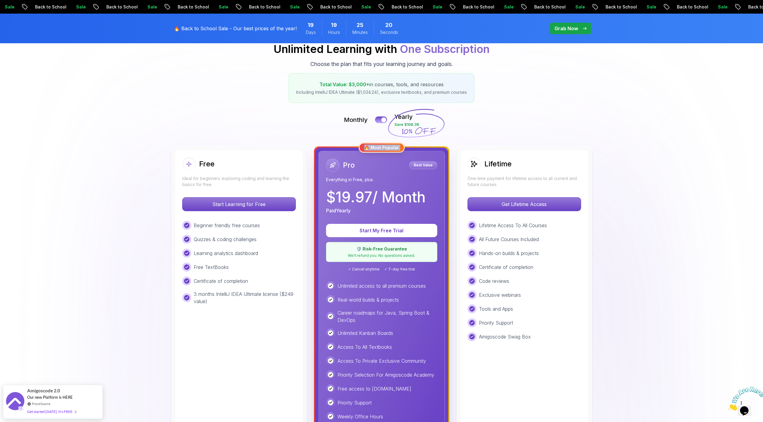
click at [392, 147] on div "🔥 Most Popular" at bounding box center [382, 148] width 46 height 10
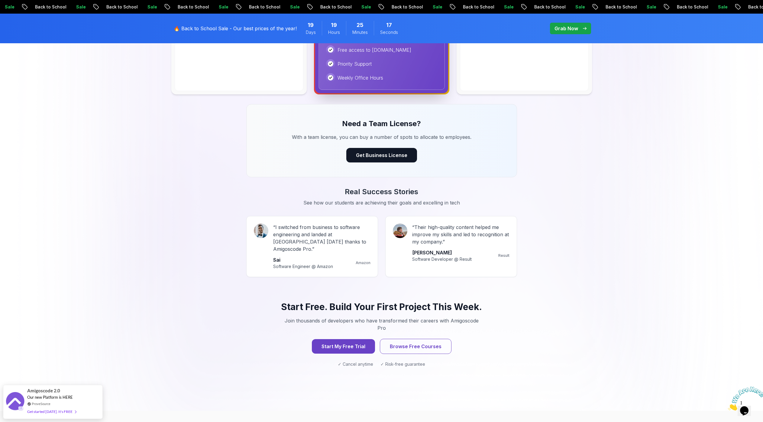
scroll to position [635, 0]
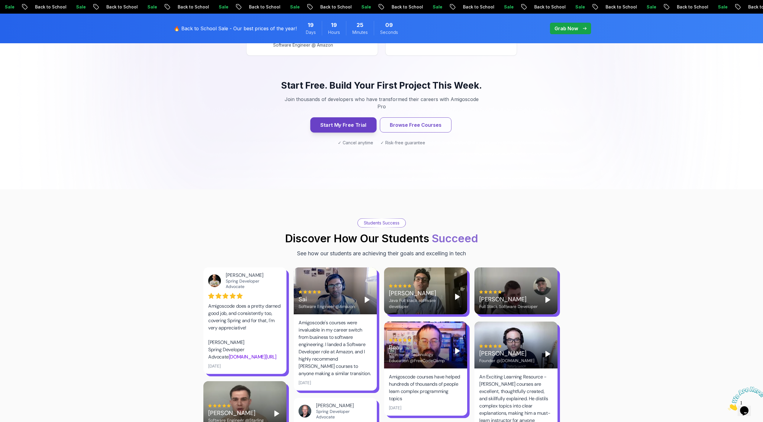
click at [355, 117] on button "Start My Free Trial" at bounding box center [343, 124] width 66 height 15
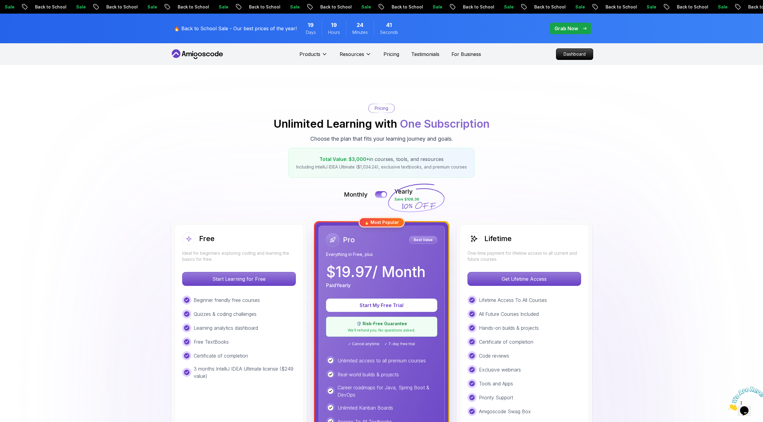
click at [190, 50] on icon at bounding box center [197, 54] width 54 height 10
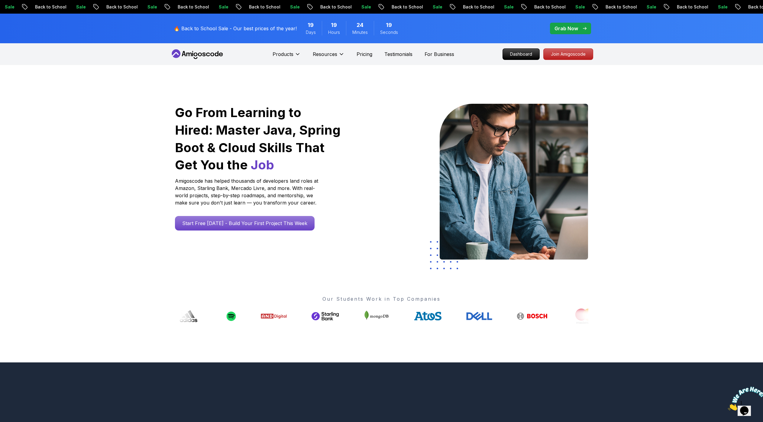
click at [196, 51] on icon at bounding box center [197, 54] width 54 height 10
click at [183, 52] on icon at bounding box center [197, 54] width 54 height 10
click at [525, 58] on p "Dashboard" at bounding box center [521, 54] width 35 height 10
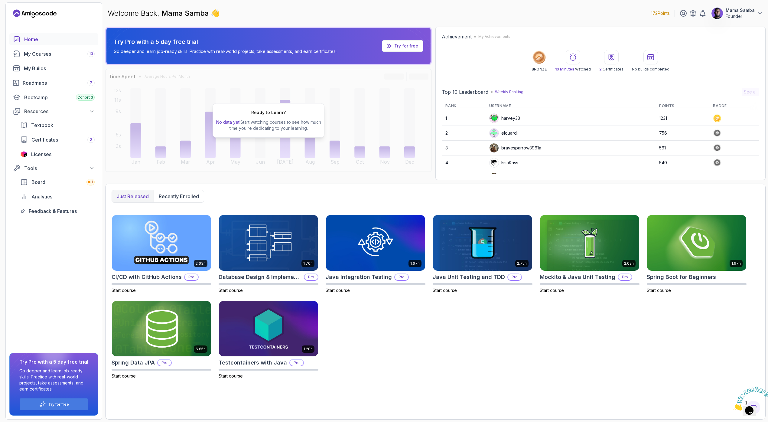
click at [733, 10] on p "Mama Samba" at bounding box center [740, 10] width 29 height 6
click at [712, 120] on p "Log out" at bounding box center [715, 116] width 18 height 7
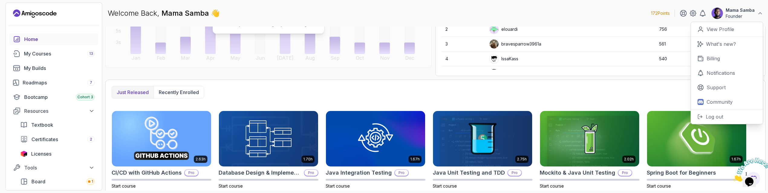
scroll to position [108, 0]
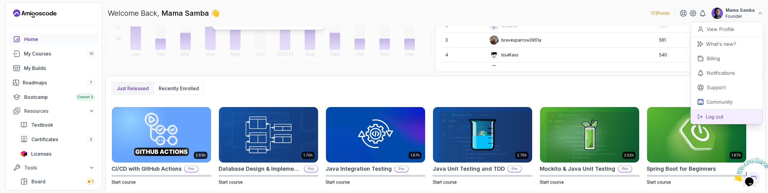
click at [716, 115] on p "Log out" at bounding box center [715, 116] width 18 height 7
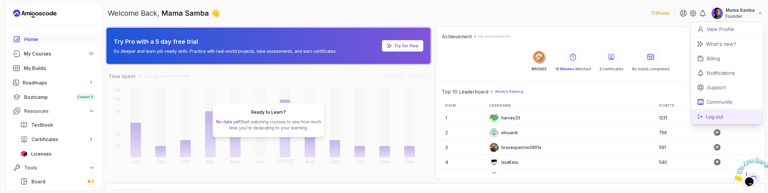
click at [716, 115] on p "Log out" at bounding box center [715, 116] width 18 height 7
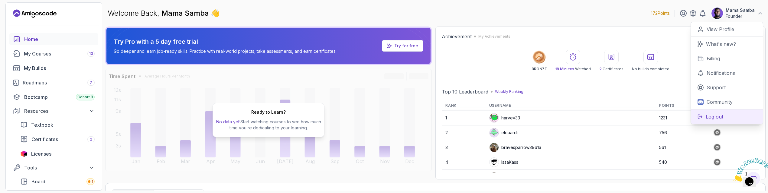
click at [716, 115] on p "Log out" at bounding box center [715, 116] width 18 height 7
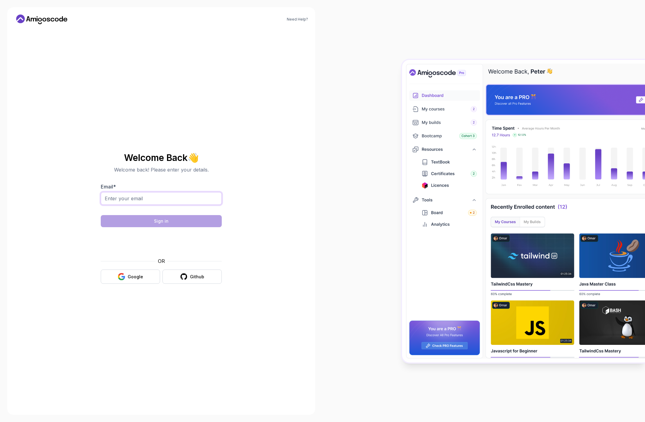
click at [154, 199] on input "Email *" at bounding box center [161, 198] width 121 height 13
click at [60, 230] on section "Welcome Back 👋 Welcome back! Please enter your details. Email * Sign in OR Goog…" at bounding box center [161, 218] width 203 height 143
click at [116, 201] on input "Email *" at bounding box center [161, 198] width 121 height 13
click at [111, 194] on input "Email *" at bounding box center [161, 198] width 121 height 13
click at [115, 197] on input "gene" at bounding box center [161, 198] width 121 height 13
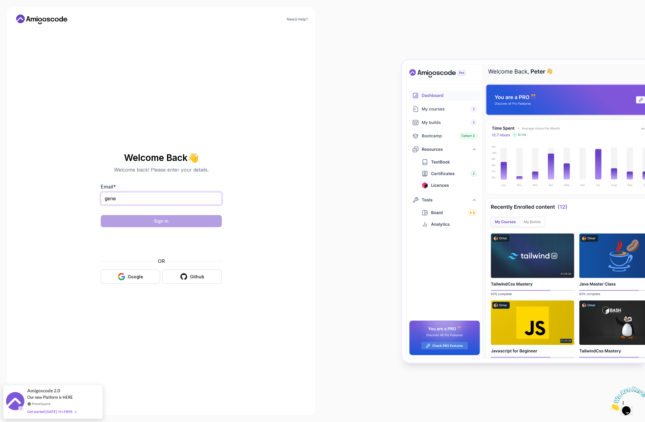
click at [115, 197] on input "gene" at bounding box center [161, 198] width 121 height 13
type input "nelson+chicaaa@gmail.com"
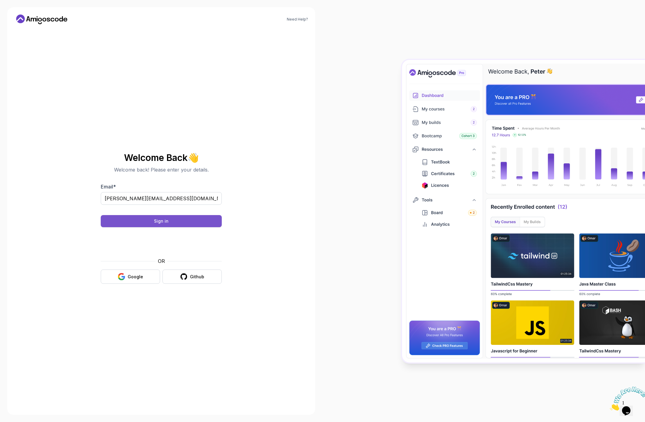
click at [158, 220] on div "Sign in" at bounding box center [161, 221] width 15 height 6
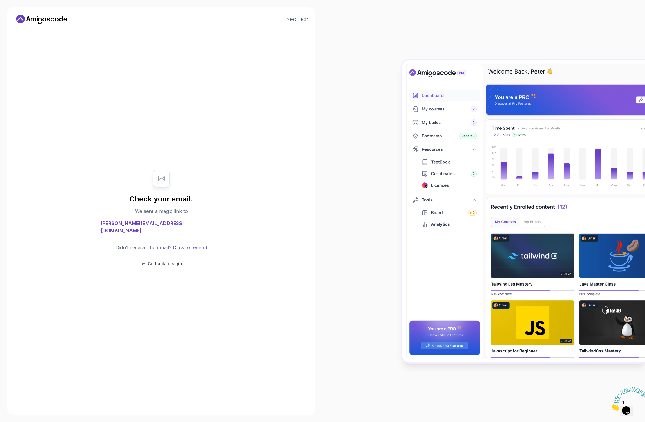
click at [134, 227] on span "nelson+chicaaa@gmail.com" at bounding box center [161, 226] width 121 height 15
copy span "nelson+chicaaa@gmail.com"
click at [162, 263] on div "Check your email. We sent a magic link to nelson+chicaaa@gmail.com Didn’t recei…" at bounding box center [161, 218] width 121 height 109
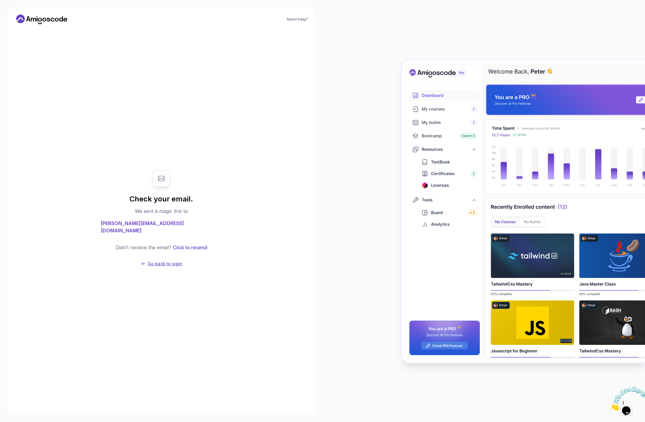
click at [162, 261] on p "Go back to sigin" at bounding box center [165, 264] width 34 height 6
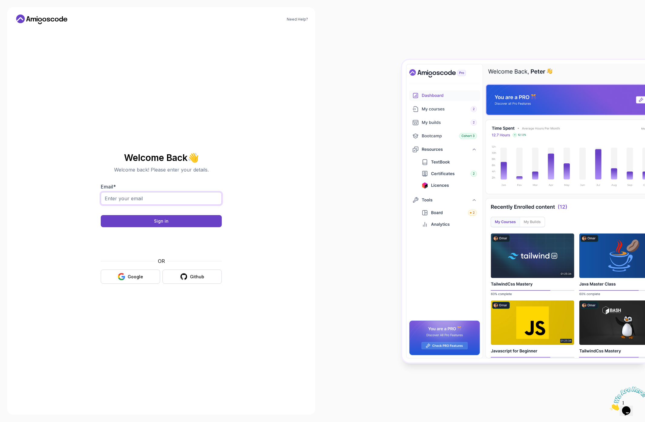
click at [125, 194] on input "Email *" at bounding box center [161, 198] width 121 height 13
paste input "nelson+chicaaa@gmail.com"
click at [151, 199] on input "nelson+chicaaa@gmail.com" at bounding box center [161, 198] width 121 height 13
type input "nelson+chicaaa@amigoscode.com"
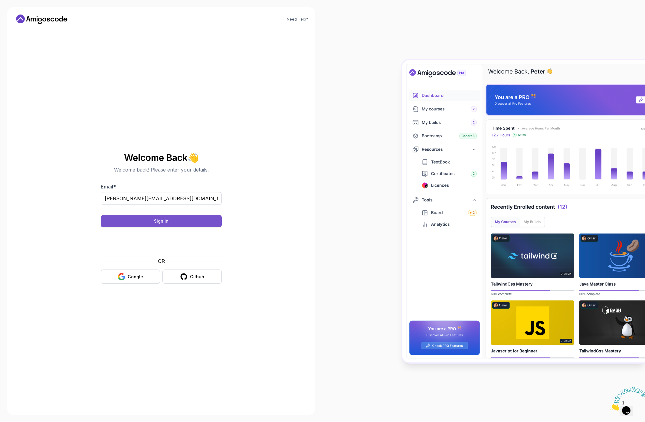
click at [134, 217] on button "Sign in" at bounding box center [161, 221] width 121 height 12
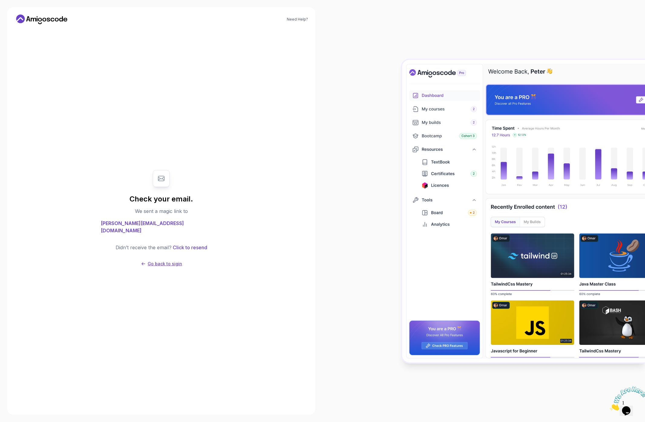
click at [164, 261] on p "Go back to sigin" at bounding box center [165, 264] width 34 height 6
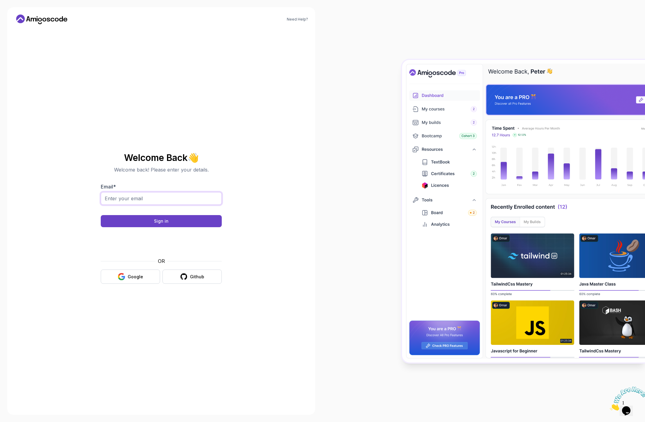
click at [146, 202] on input "Email *" at bounding box center [161, 198] width 121 height 13
click at [139, 199] on input "Email *" at bounding box center [161, 198] width 121 height 13
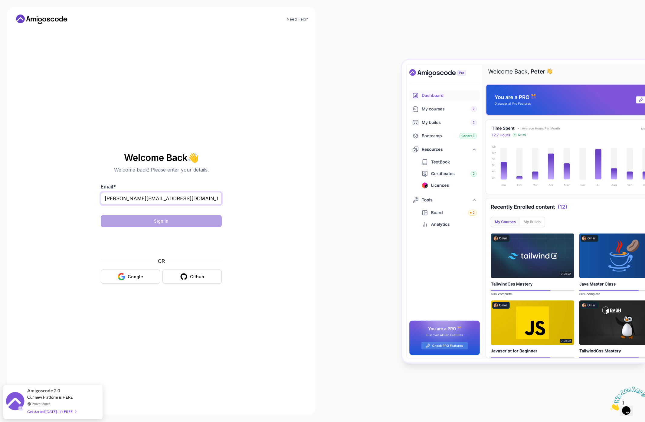
type input "[PERSON_NAME][EMAIL_ADDRESS][DOMAIN_NAME]"
click at [158, 223] on div "Sign in" at bounding box center [161, 221] width 15 height 6
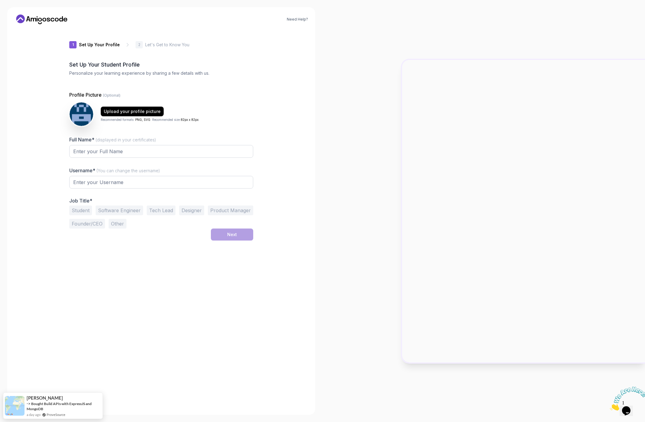
type input "shinydeerce5ef"
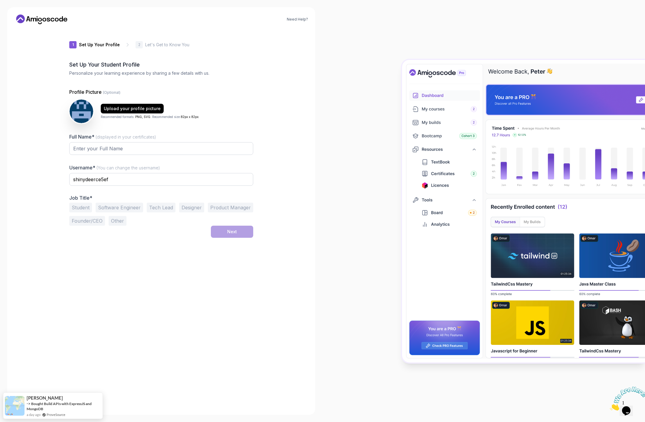
click at [121, 204] on button "Software Engineer" at bounding box center [119, 208] width 47 height 10
click at [151, 148] on input "Full Name* (displayed in your certificates)" at bounding box center [161, 148] width 184 height 13
type input "lol"
click at [249, 227] on button "Next" at bounding box center [232, 232] width 42 height 12
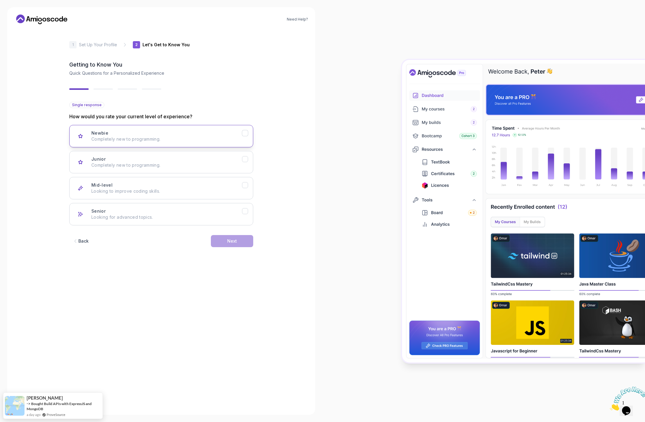
click at [118, 138] on p "Completely new to programming." at bounding box center [166, 139] width 151 height 6
click at [229, 237] on button "Next" at bounding box center [232, 241] width 42 height 12
click at [158, 152] on button "Frontend Development HTML, CSS, JavaScript, React" at bounding box center [161, 162] width 184 height 22
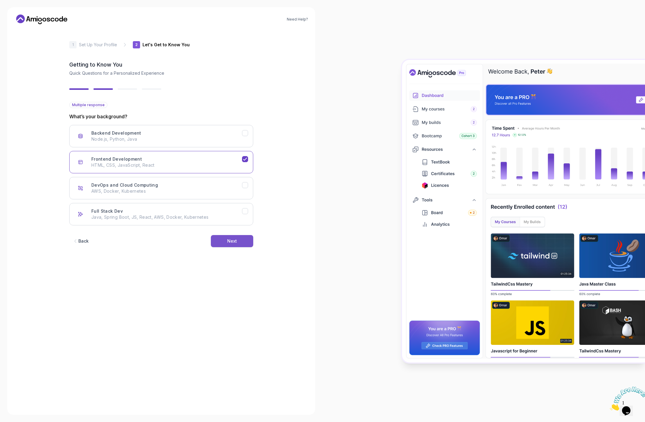
click at [239, 243] on button "Next" at bounding box center [232, 241] width 42 height 12
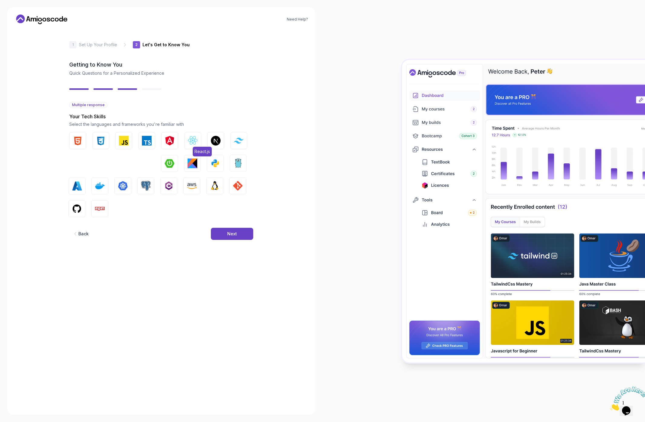
click at [193, 142] on img "button" at bounding box center [193, 141] width 10 height 10
click at [235, 234] on div "Next" at bounding box center [232, 234] width 10 height 6
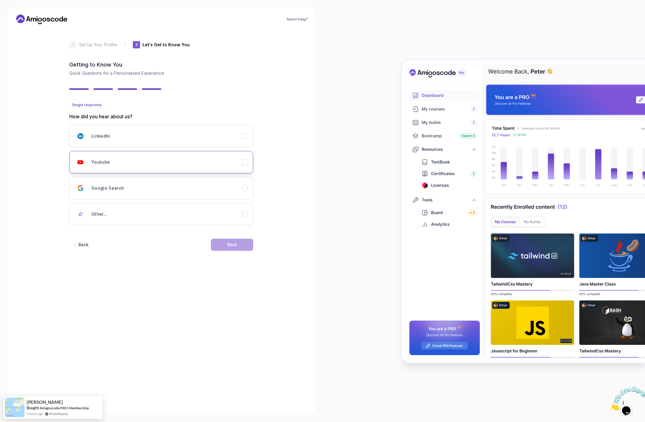
click at [200, 159] on div "Youtube" at bounding box center [166, 162] width 151 height 12
click at [236, 248] on button "Next" at bounding box center [232, 245] width 42 height 12
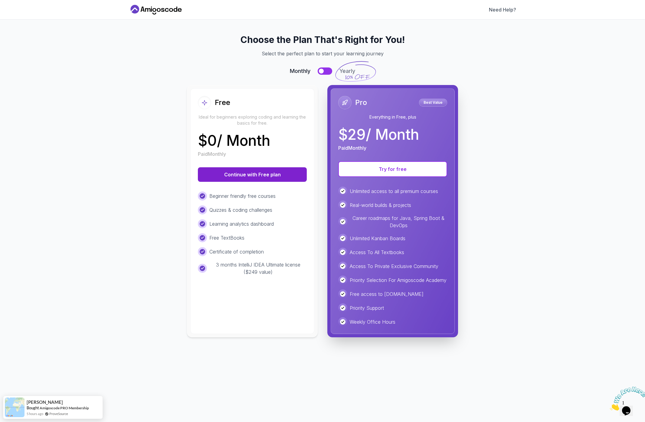
click at [281, 173] on button "Continue with Free plan" at bounding box center [252, 174] width 109 height 15
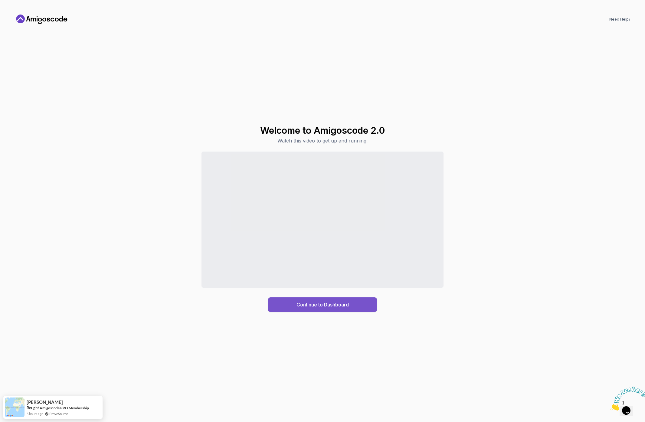
click at [336, 304] on div "Continue to Dashboard" at bounding box center [322, 304] width 52 height 7
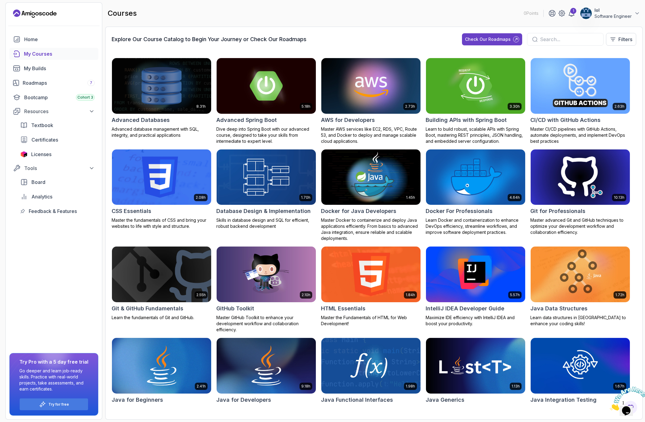
click at [619, 11] on p "lol" at bounding box center [612, 10] width 37 height 6
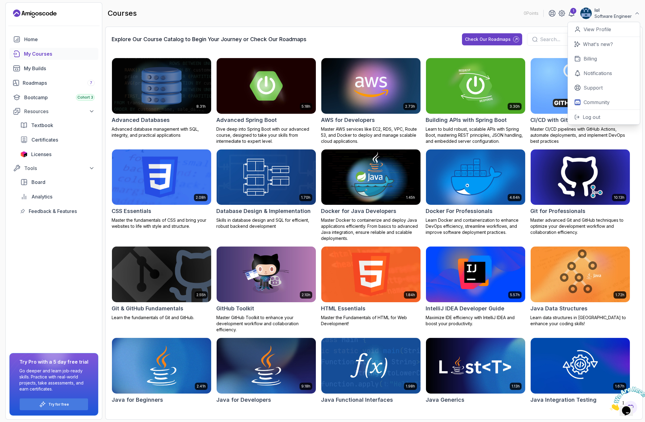
click at [321, 26] on main "courses 0 Points 1 lol Software Engineer 0 Points View Profile What's new? Bill…" at bounding box center [373, 210] width 537 height 417
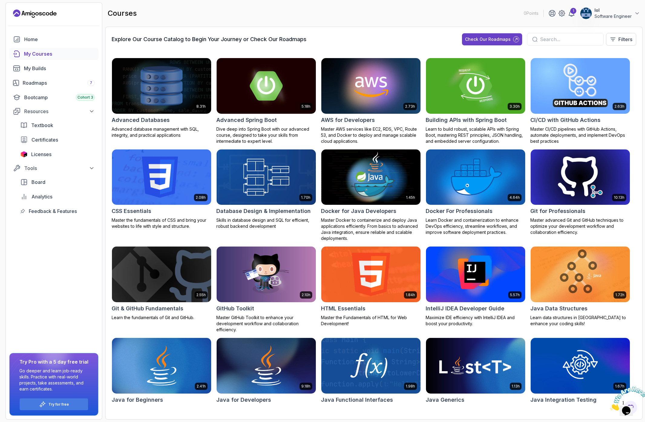
click at [155, 88] on img at bounding box center [161, 86] width 104 height 58
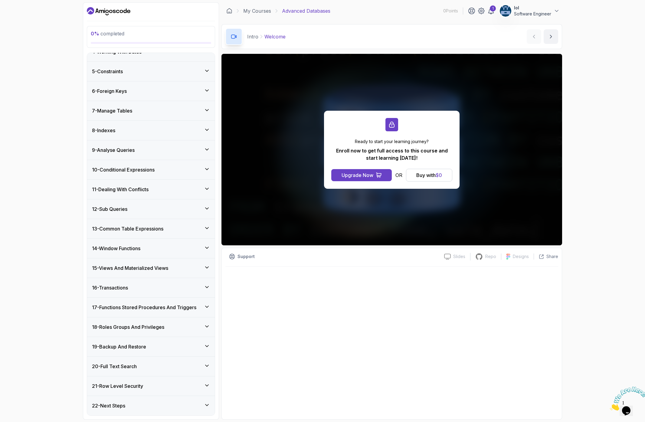
click at [131, 206] on div "12 - Sub Queries" at bounding box center [151, 208] width 118 height 7
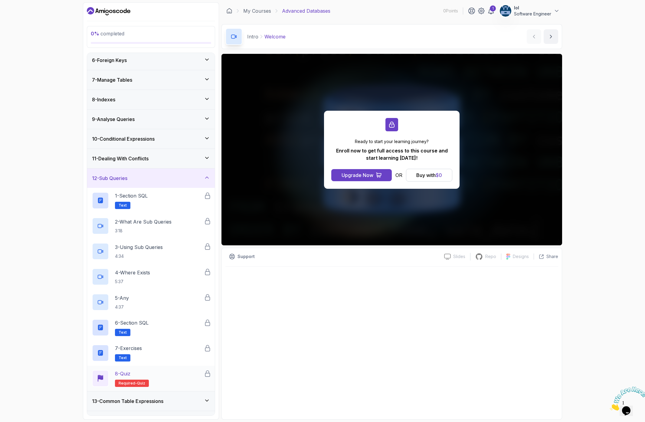
scroll to position [237, 0]
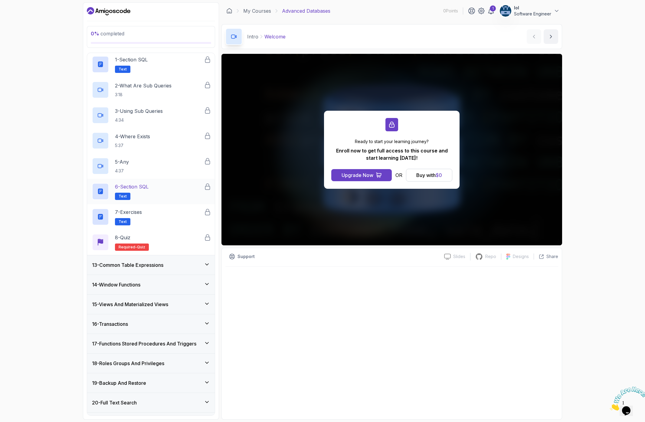
click at [158, 186] on div "6 - Section SQL Text" at bounding box center [148, 191] width 112 height 17
click at [154, 161] on div "5 - Any 4:37" at bounding box center [148, 166] width 112 height 17
click at [153, 136] on div "4 - Where Exists 5:37" at bounding box center [148, 140] width 112 height 17
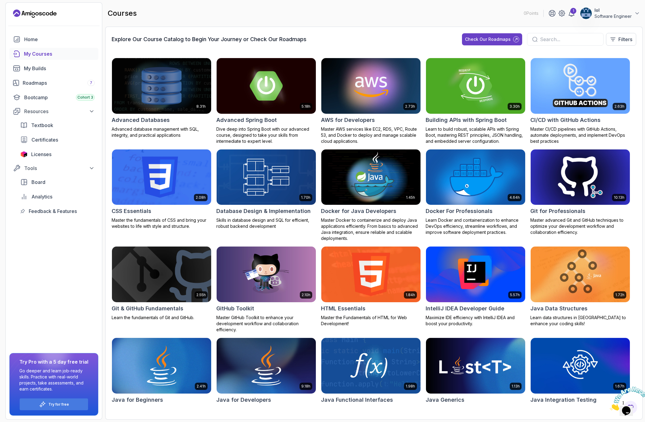
click at [482, 187] on img at bounding box center [475, 177] width 104 height 58
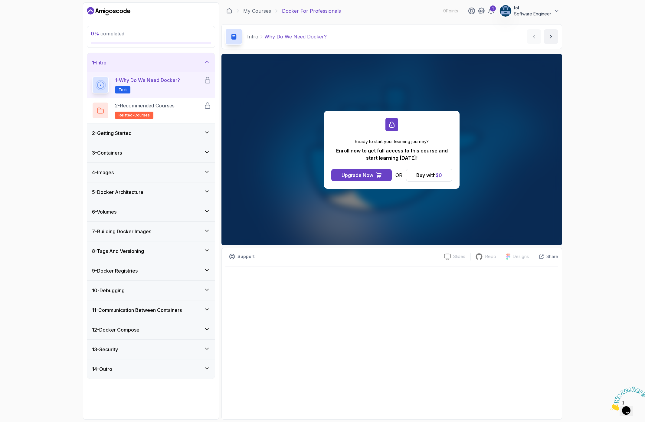
click at [144, 164] on div "4 - Images" at bounding box center [151, 172] width 128 height 19
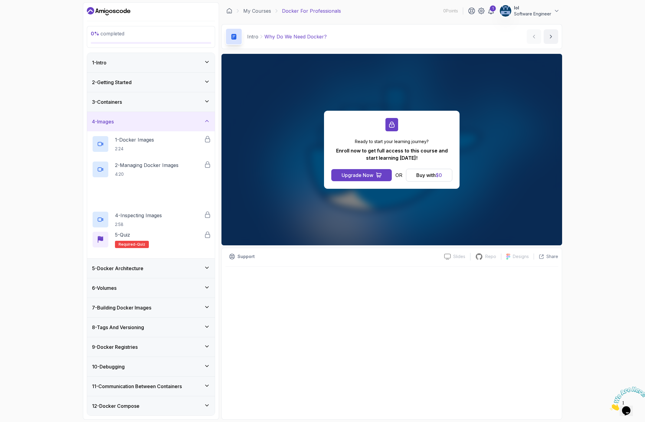
click at [145, 200] on div "3 - Docker Pull 2:54" at bounding box center [151, 195] width 128 height 25
click at [145, 195] on h2 "3 - Docker Pull 2:54" at bounding box center [131, 195] width 32 height 16
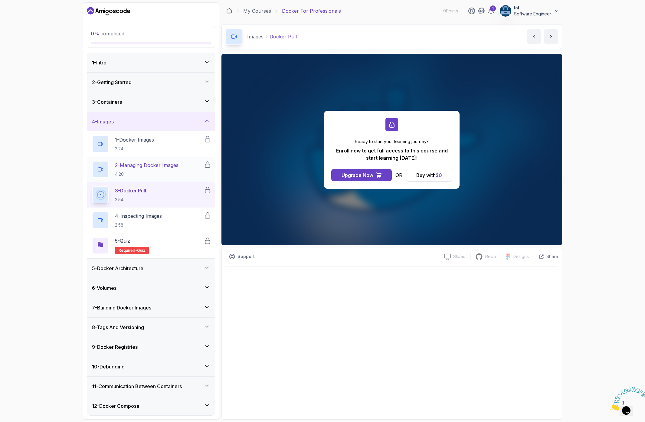
click at [149, 167] on p "2 - Managing Docker Images" at bounding box center [146, 164] width 63 height 7
click at [149, 148] on p "2:24" at bounding box center [134, 149] width 39 height 6
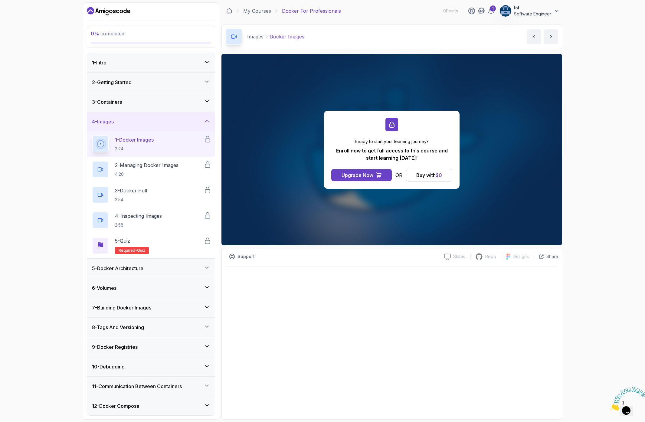
click at [144, 103] on div "3 - Containers" at bounding box center [151, 101] width 118 height 7
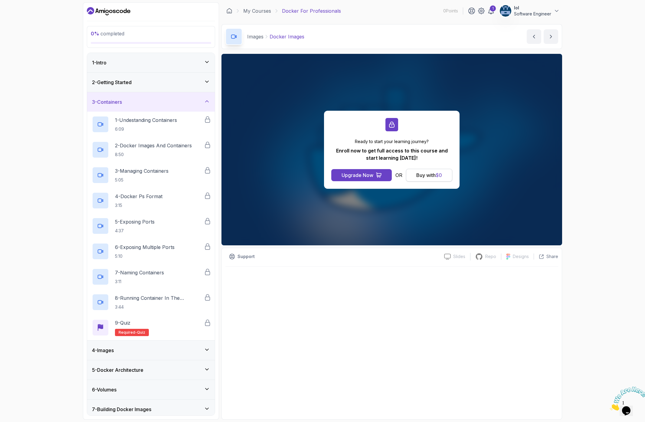
click at [421, 177] on div "Buy with $ 0" at bounding box center [429, 174] width 26 height 7
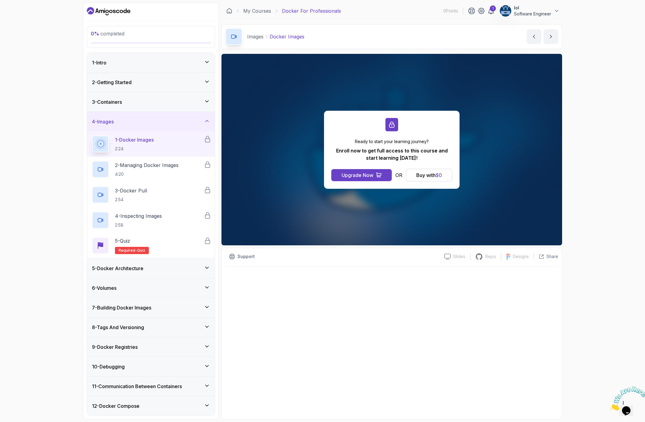
click at [118, 11] on icon "Dashboard" at bounding box center [109, 11] width 44 height 10
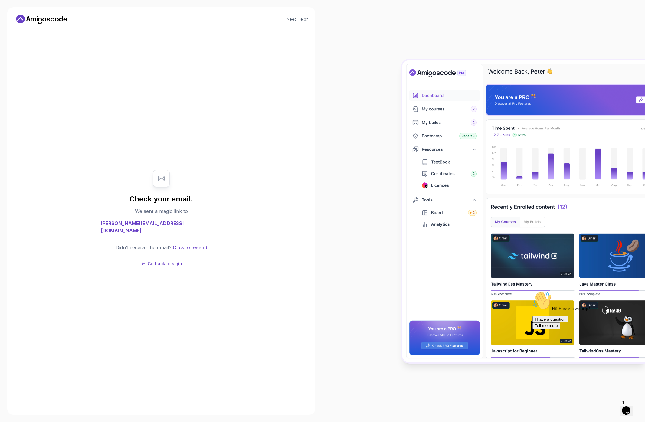
click at [156, 261] on p "Go back to sigin" at bounding box center [165, 264] width 34 height 6
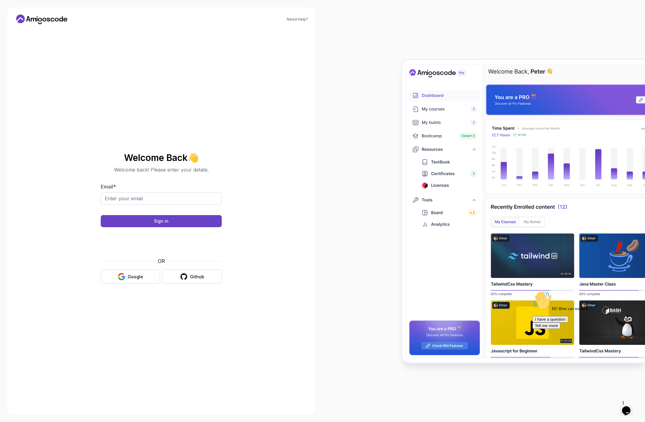
click at [36, 18] on icon at bounding box center [42, 20] width 54 height 10
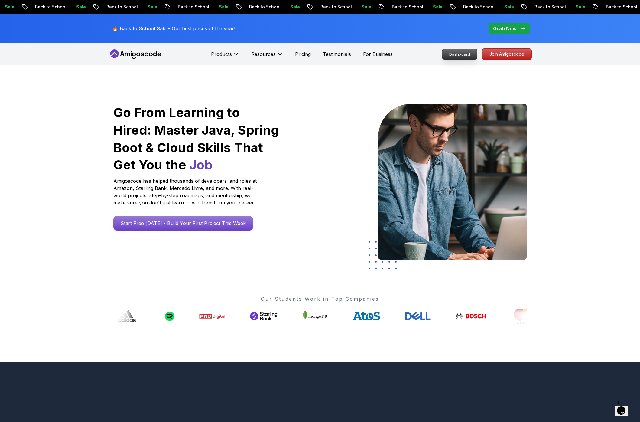
click at [456, 52] on p "Dashboard" at bounding box center [459, 54] width 35 height 10
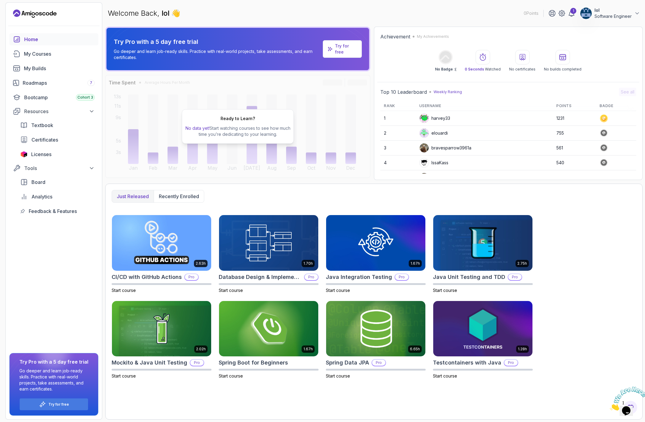
click at [612, 17] on p "Software Engineer" at bounding box center [612, 16] width 37 height 6
click at [594, 121] on button "Log out" at bounding box center [603, 116] width 72 height 15
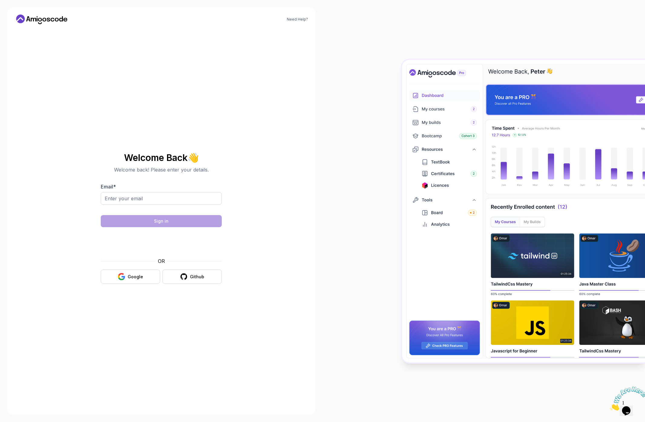
click at [177, 160] on h2 "Welcome Back 👋" at bounding box center [161, 158] width 121 height 10
click at [204, 155] on h2 "Welcome Back 👋" at bounding box center [161, 158] width 121 height 10
drag, startPoint x: 204, startPoint y: 155, endPoint x: 206, endPoint y: 159, distance: 4.1
click at [204, 156] on h2 "Welcome Back 👋" at bounding box center [161, 158] width 121 height 10
drag, startPoint x: 222, startPoint y: 166, endPoint x: 126, endPoint y: 138, distance: 99.6
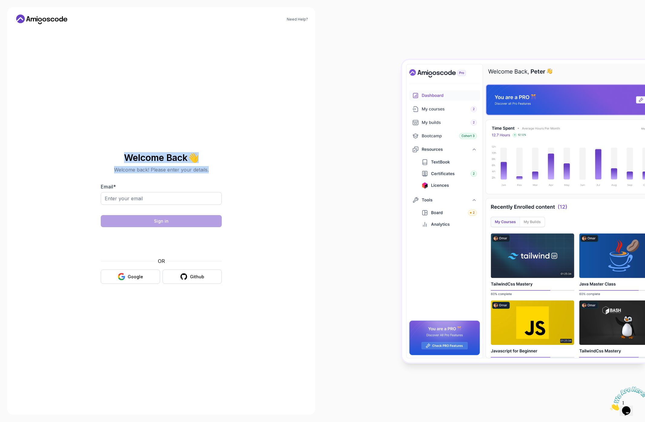
click at [132, 139] on div "Welcome Back 👋 Welcome back! Please enter your details. Email * Sign in OR Goog…" at bounding box center [161, 218] width 203 height 378
click at [161, 186] on div "Email *" at bounding box center [161, 197] width 121 height 28
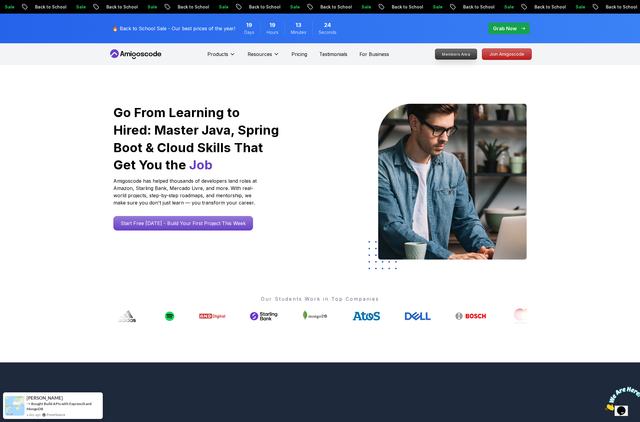
click at [460, 54] on p "Members Area" at bounding box center [456, 54] width 42 height 10
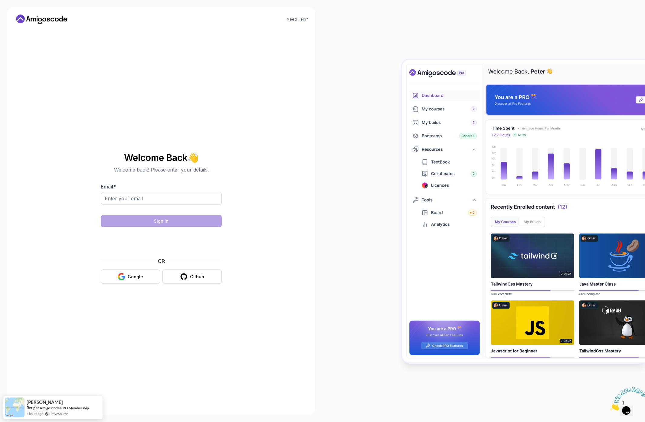
click at [44, 19] on icon at bounding box center [42, 20] width 54 height 10
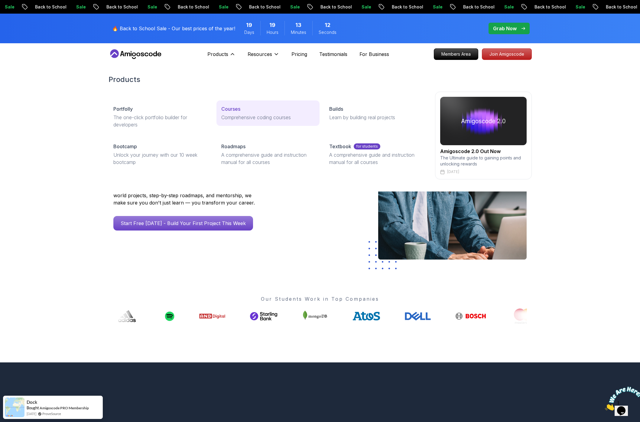
click at [236, 106] on p "Courses" at bounding box center [230, 108] width 19 height 7
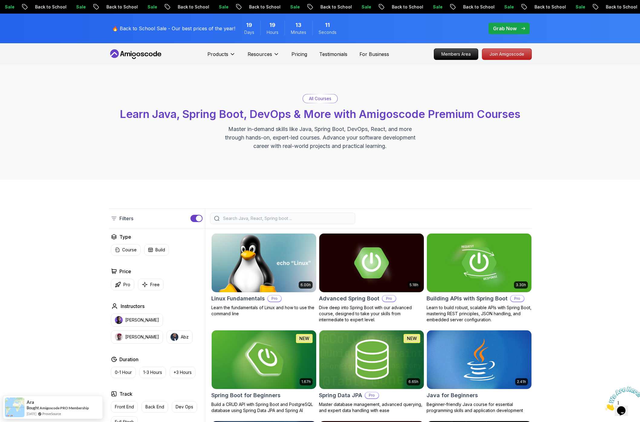
click at [282, 247] on img at bounding box center [264, 262] width 110 height 61
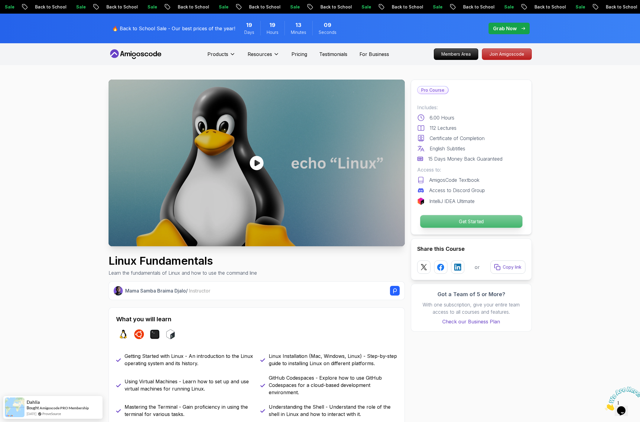
click at [447, 218] on p "Get Started" at bounding box center [471, 221] width 102 height 13
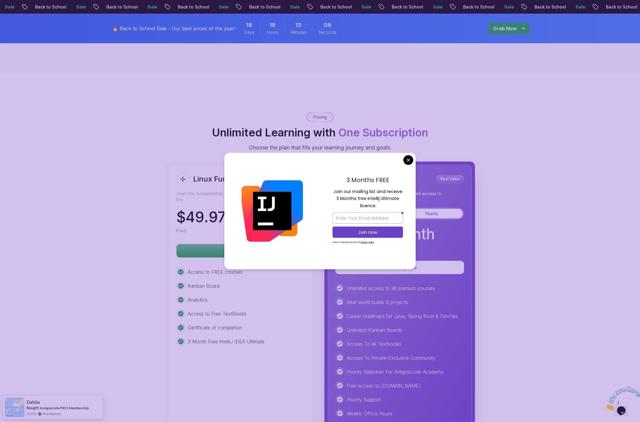
scroll to position [1341, 0]
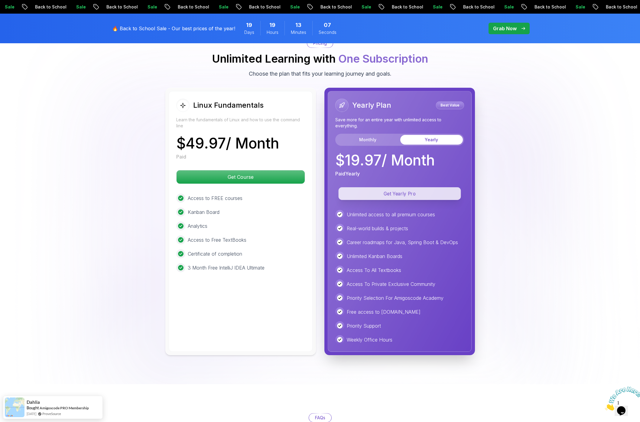
click at [398, 195] on p "Get Yearly Pro" at bounding box center [399, 193] width 122 height 13
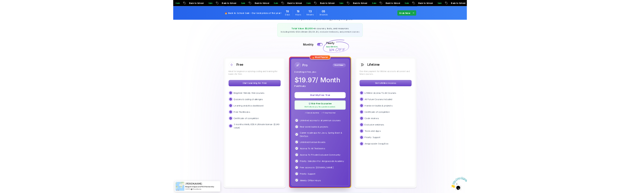
scroll to position [111, 0]
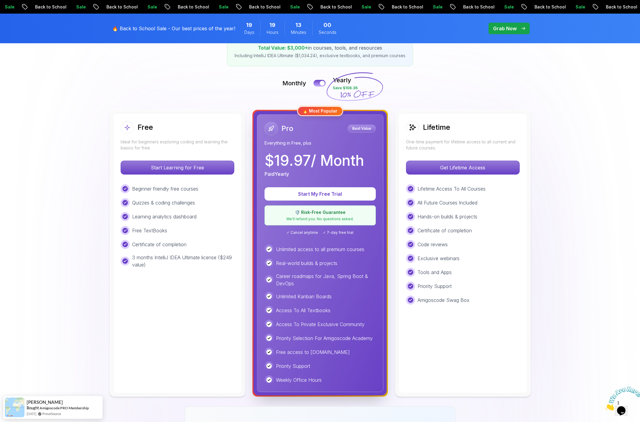
drag, startPoint x: 95, startPoint y: 400, endPoint x: 58, endPoint y: 317, distance: 90.7
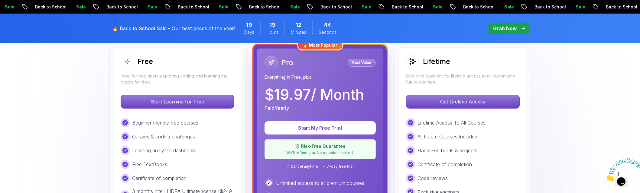
scroll to position [239, 0]
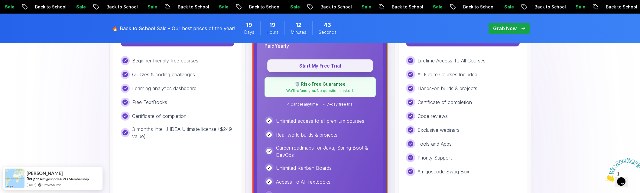
click at [321, 67] on p "Start My Free Trial" at bounding box center [320, 66] width 92 height 7
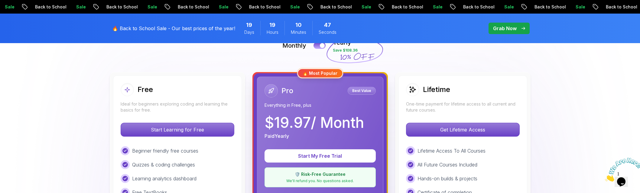
scroll to position [239, 0]
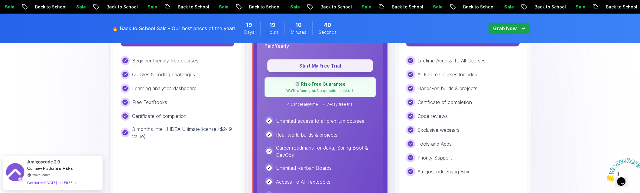
click at [301, 64] on p "Start My Free Trial" at bounding box center [320, 66] width 92 height 7
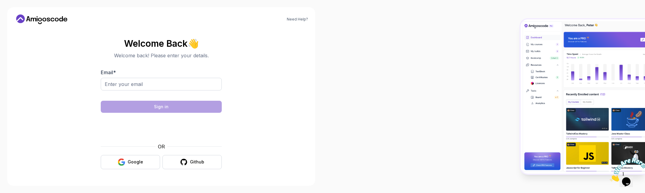
click at [38, 20] on icon at bounding box center [40, 20] width 4 height 4
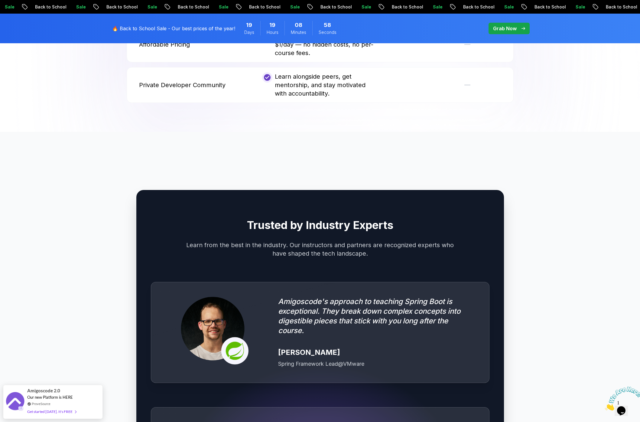
scroll to position [1380, 0]
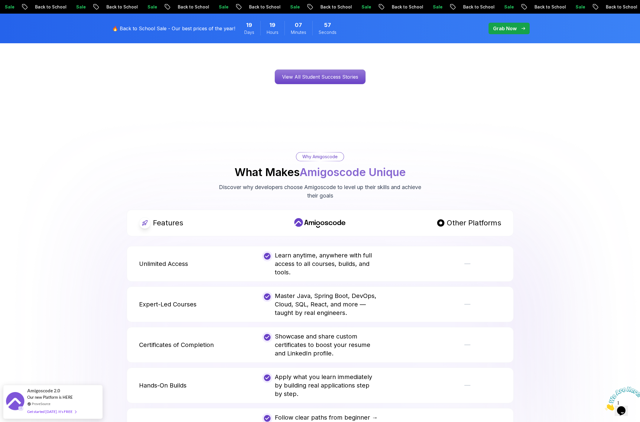
scroll to position [1015, 0]
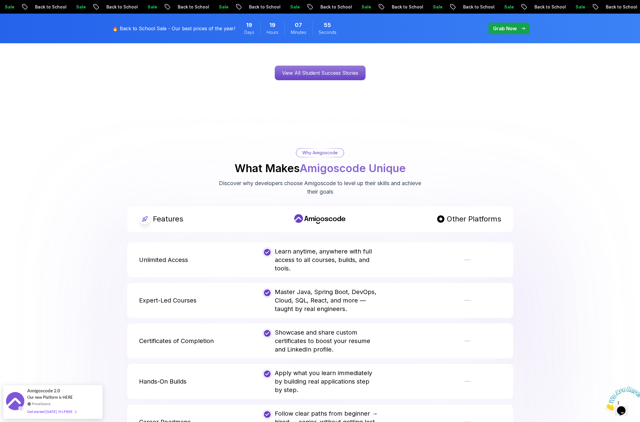
click at [605, 406] on icon "Close" at bounding box center [605, 408] width 0 height 5
click at [576, 315] on img at bounding box center [320, 349] width 640 height 481
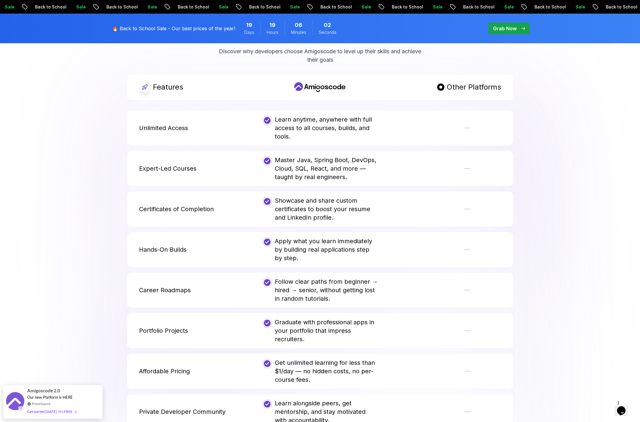
click at [61, 161] on img at bounding box center [320, 218] width 640 height 481
click at [69, 178] on img at bounding box center [320, 218] width 640 height 481
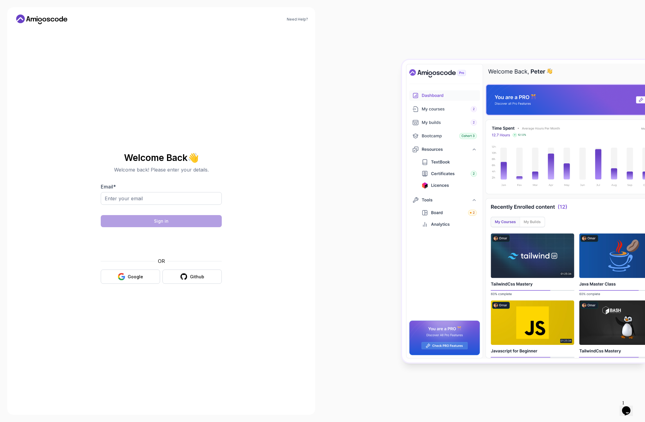
click at [42, 15] on icon at bounding box center [42, 20] width 54 height 10
